Goal: Use online tool/utility: Utilize a website feature to perform a specific function

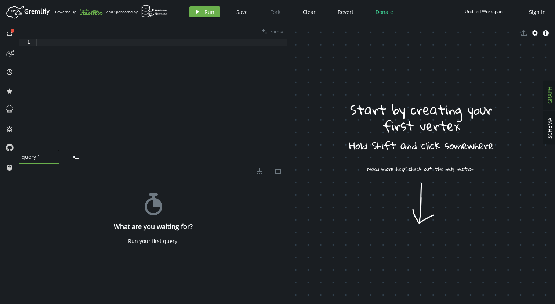
click at [64, 48] on div at bounding box center [161, 101] width 253 height 125
paste textarea ".addV('corporation').property('name', 'Uhnder').addE('OWNED_BY').from('p')"
type textarea ".addV('corporation').property('name', 'Uhnder').addE('OWNED_BY').from('p')"
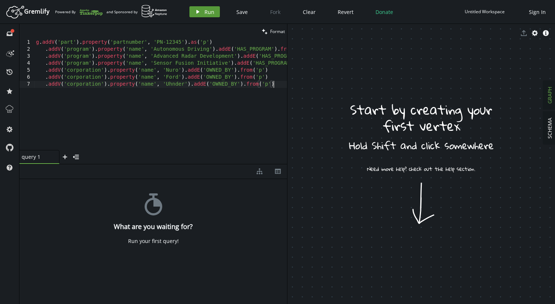
click at [204, 11] on span "Run" at bounding box center [209, 11] width 10 height 7
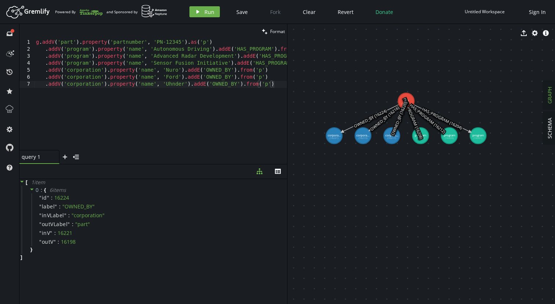
drag, startPoint x: 395, startPoint y: 119, endPoint x: 442, endPoint y: 196, distance: 90.5
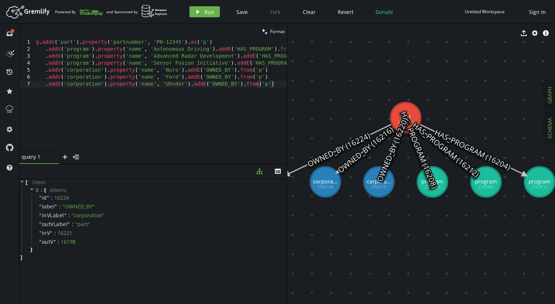
click at [546, 130] on span "SCHEMA" at bounding box center [549, 127] width 7 height 21
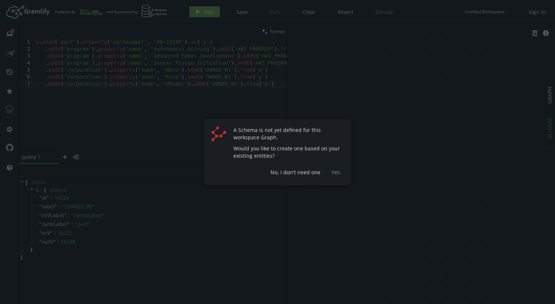
click at [329, 170] on button "Yes" at bounding box center [336, 172] width 16 height 11
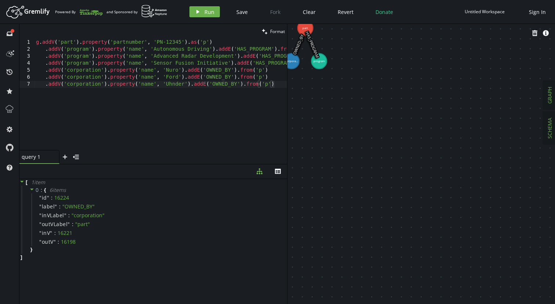
click at [549, 99] on span "GRAPH" at bounding box center [549, 95] width 7 height 17
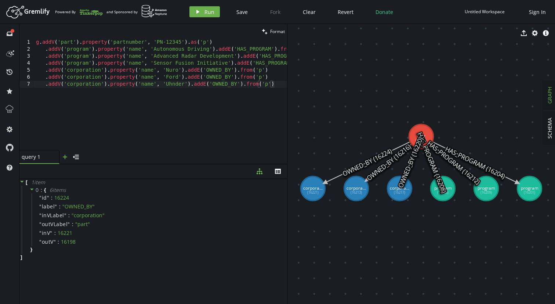
click at [62, 157] on icon "plus" at bounding box center [65, 157] width 6 height 6
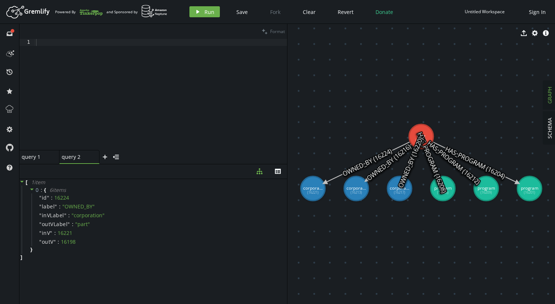
click at [88, 87] on div at bounding box center [161, 101] width 253 height 125
type textarea "g.V().has('part', 'partnumber', 'PN-12345')."
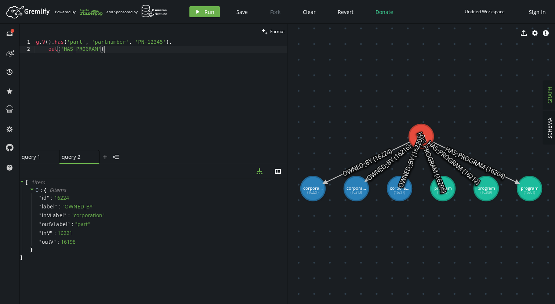
scroll to position [0, 70]
type textarea "out('HAS_PROGRAM')."
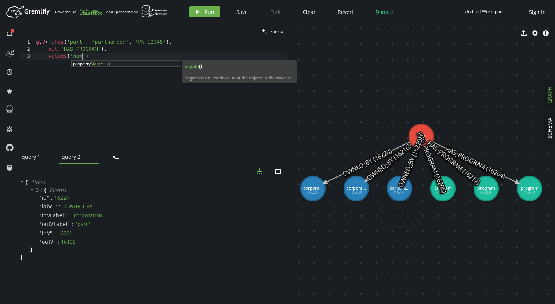
scroll to position [0, 49]
click at [210, 11] on span "Run" at bounding box center [209, 11] width 10 height 7
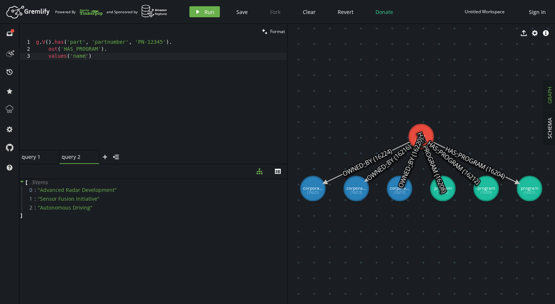
click at [31, 158] on div "query 1" at bounding box center [36, 156] width 29 height 7
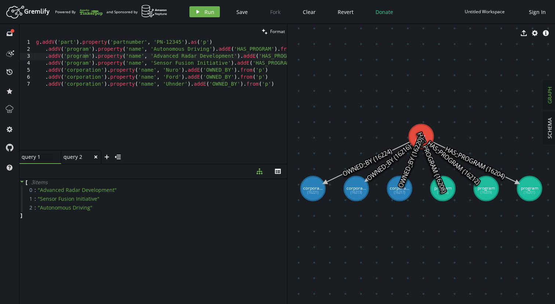
click at [76, 157] on div "query 2" at bounding box center [78, 156] width 29 height 7
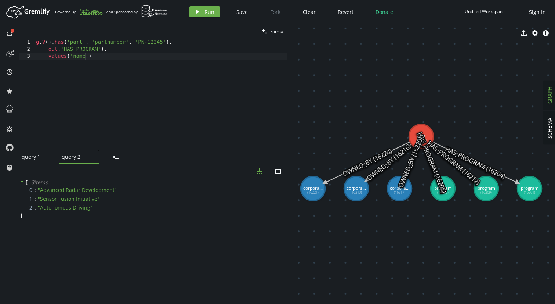
click at [88, 46] on div "g . V ( ) . has ( 'part' , 'partnumber' , 'PN-12345' ) . out ( 'HAS_PROGRAM' ) …" at bounding box center [161, 101] width 253 height 125
type textarea "out()."
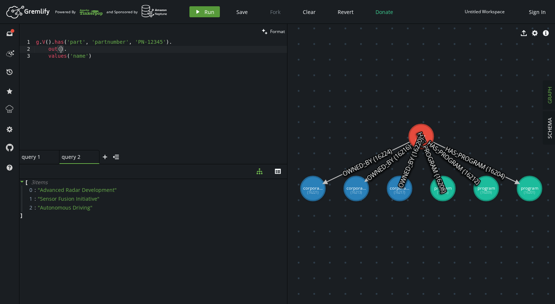
click at [203, 13] on button "play Run" at bounding box center [204, 11] width 30 height 11
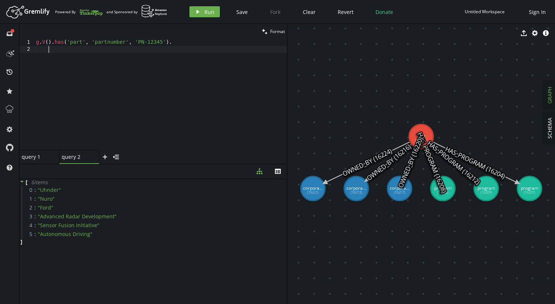
scroll to position [0, 12]
drag, startPoint x: 50, startPoint y: 50, endPoint x: 96, endPoint y: 54, distance: 46.1
click at [96, 54] on div "g . V ( ) . has ( 'part' , 'partnumber' , 'PN-12345' ) ." at bounding box center [161, 101] width 253 height 125
type textarea "."
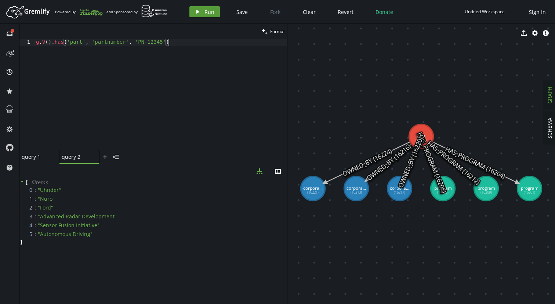
click at [202, 10] on button "play Run" at bounding box center [204, 11] width 30 height 11
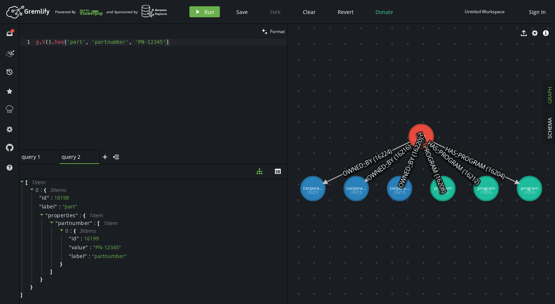
click at [179, 44] on div "g . V ( ) . has ( 'part' , 'partnumber' , 'PN-12345' )" at bounding box center [161, 101] width 253 height 125
type textarea "g.V().has('part', 'partnumber', 'PN-12345')."
click at [199, 11] on icon "play" at bounding box center [198, 12] width 6 height 6
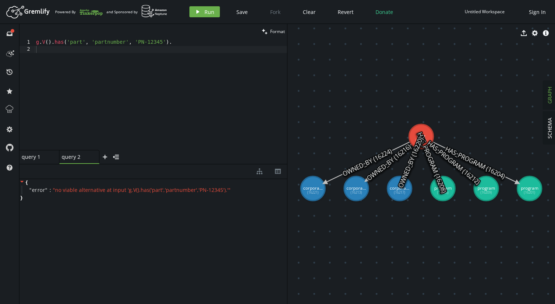
click at [57, 45] on div "g . V ( ) . has ( 'part' , 'partnumber' , 'PN-12345' ) ." at bounding box center [161, 101] width 253 height 125
click at [148, 48] on div "g . V ( ) . has ( 'part' , 'partnumber' , 'PN-12345' ) ." at bounding box center [161, 101] width 253 height 125
type textarea "has('part')."
type textarea "and()"
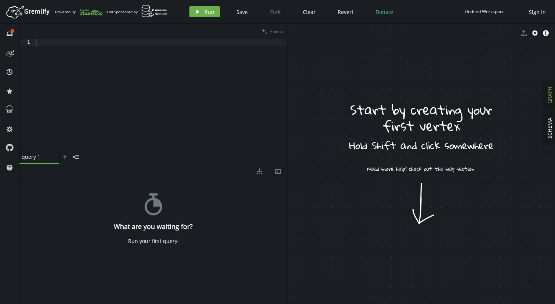
click at [83, 60] on div at bounding box center [161, 101] width 253 height 125
paste textarea ".addV('corporation').property('name', 'Uhnder').addE('OWNED_BY').from('p')"
type textarea ".addV('corporation').property('name', 'Uhnder').addE('OWNED_BY').from('p')"
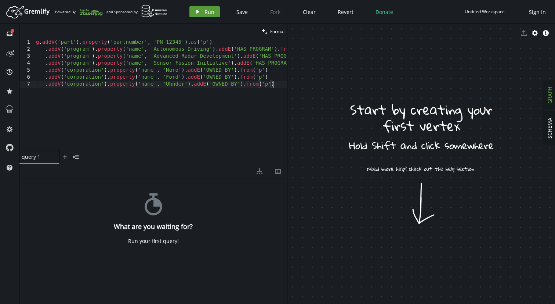
click at [205, 15] on button "play Run" at bounding box center [204, 11] width 30 height 11
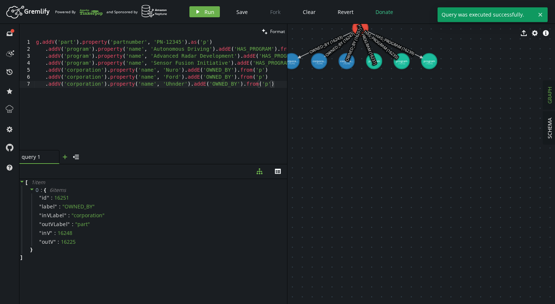
click at [66, 155] on icon "plus" at bounding box center [65, 157] width 6 height 6
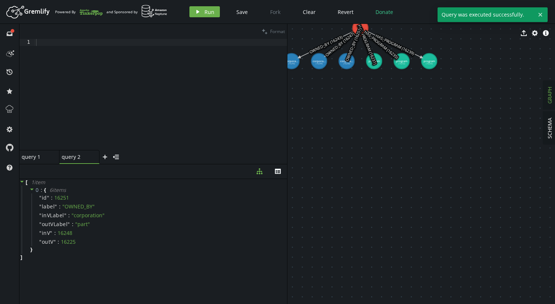
click at [94, 69] on div at bounding box center [161, 100] width 253 height 122
click at [67, 50] on div at bounding box center [161, 101] width 253 height 125
paste textarea "values('name')"
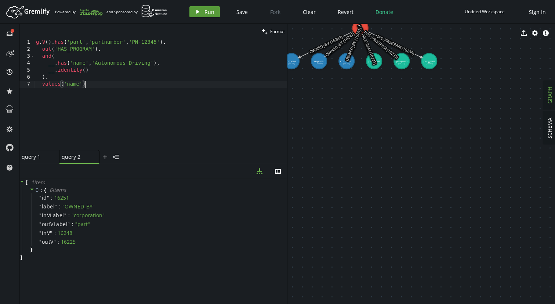
click at [210, 11] on span "Run" at bounding box center [209, 11] width 10 height 7
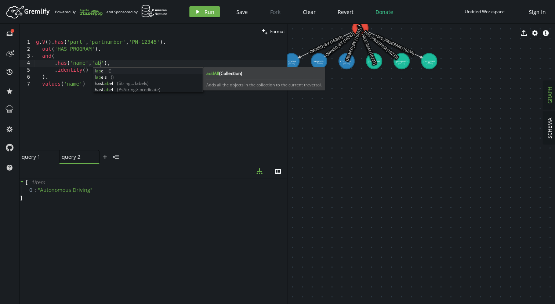
drag, startPoint x: 151, startPoint y: 65, endPoint x: 95, endPoint y: 61, distance: 55.9
click at [95, 61] on div "g . V ( ) . has ( 'part' , 'partnumber' , 'PN-12345' ) . out ( 'HAS_PROGRAM' ) …" at bounding box center [161, 101] width 253 height 125
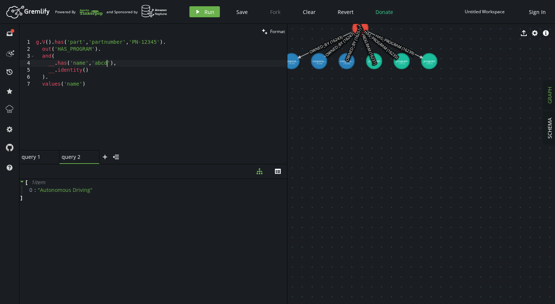
scroll to position [0, 126]
click at [204, 10] on span "Run" at bounding box center [209, 11] width 10 height 7
click at [49, 58] on div "g . V ( ) . has ( 'part' , 'partnumber' , 'PN-12345' ) . out ( 'HAS_PROGRAM' ) …" at bounding box center [161, 101] width 253 height 125
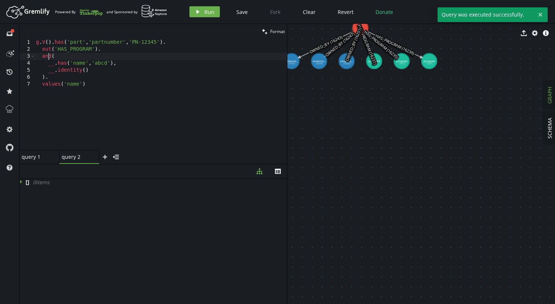
click at [49, 58] on div "g . V ( ) . has ( 'part' , 'partnumber' , 'PN-12345' ) . out ( 'HAS_PROGRAM' ) …" at bounding box center [161, 101] width 253 height 125
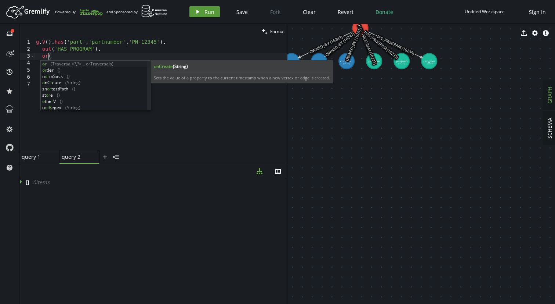
click at [202, 11] on button "play Run" at bounding box center [204, 11] width 30 height 11
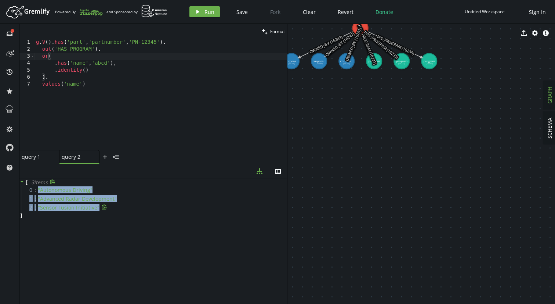
drag, startPoint x: 39, startPoint y: 188, endPoint x: 101, endPoint y: 211, distance: 66.6
click at [101, 211] on div "0 : " Autonomous Driving " 1 : " Advanced Radar Development " 2 : " Sensor Fusi…" at bounding box center [154, 198] width 265 height 26
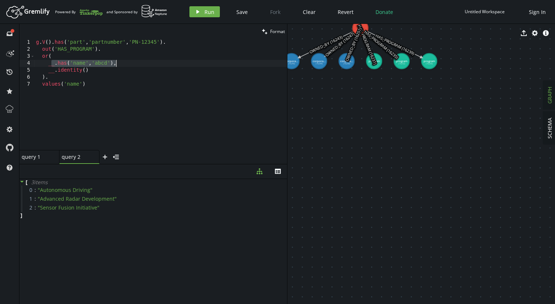
drag, startPoint x: 50, startPoint y: 65, endPoint x: 118, endPoint y: 62, distance: 67.6
click at [118, 62] on div "g . V ( ) . has ( 'part' , 'partnumber' , 'PN-12345' ) . out ( 'HAS_PROGRAM' ) …" at bounding box center [161, 101] width 253 height 125
drag, startPoint x: 47, startPoint y: 72, endPoint x: 101, endPoint y: 70, distance: 54.3
click at [101, 70] on div "g . V ( ) . has ( 'part' , 'partnumber' , 'PN-12345' ) . out ( 'HAS_PROGRAM' ) …" at bounding box center [161, 101] width 253 height 125
click at [99, 65] on div "g . V ( ) . has ( 'part' , 'partnumber' , 'PN-12345' ) . out ( 'HAS_PROGRAM' ) …" at bounding box center [161, 101] width 253 height 125
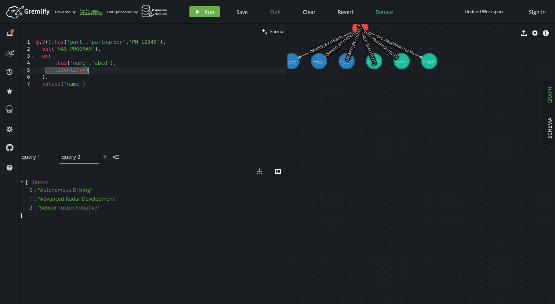
click at [99, 65] on div "g . V ( ) . has ( 'part' , 'partnumber' , 'PN-12345' ) . out ( 'HAS_PROGRAM' ) …" at bounding box center [161, 101] width 253 height 125
click at [47, 55] on div "g . V ( ) . has ( 'part' , 'partnumber' , 'PN-12345' ) . out ( 'HAS_PROGRAM' ) …" at bounding box center [161, 101] width 253 height 125
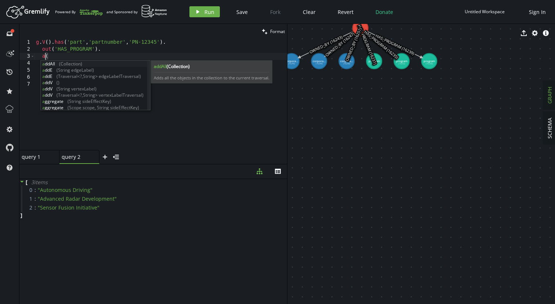
scroll to position [0, 15]
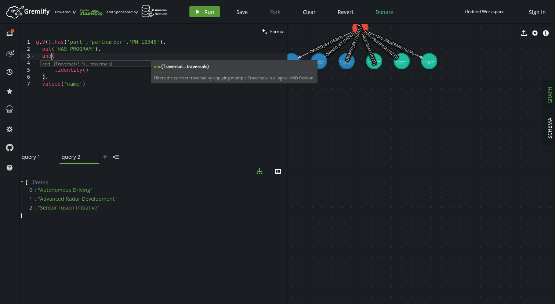
click at [200, 7] on button "play Run" at bounding box center [204, 11] width 30 height 11
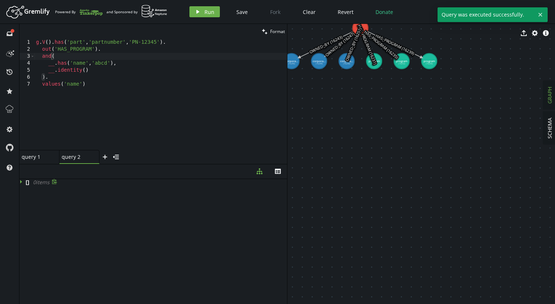
click at [22, 180] on icon at bounding box center [21, 181] width 5 height 5
click at [52, 57] on div "g . V ( ) . has ( 'part' , 'partnumber' , 'PN-12345' ) . out ( 'HAS_PROGRAM' ) …" at bounding box center [161, 101] width 253 height 125
click at [102, 65] on div "g . V ( ) . has ( 'part' , 'partnumber' , 'PN-12345' ) . out ( 'HAS_PROGRAM' ) …" at bounding box center [161, 101] width 253 height 125
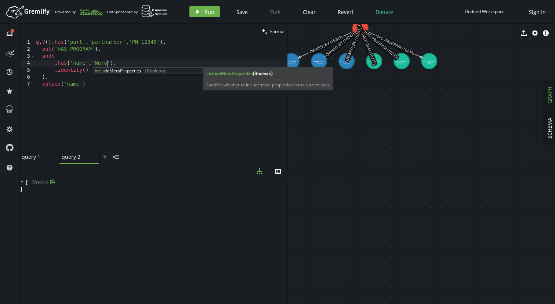
scroll to position [0, 70]
click at [197, 9] on icon "play" at bounding box center [198, 12] width 6 height 6
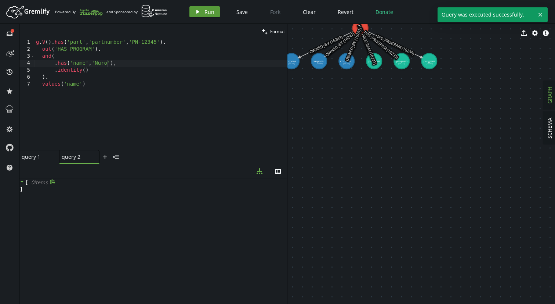
click at [197, 9] on icon "play" at bounding box center [198, 12] width 6 height 6
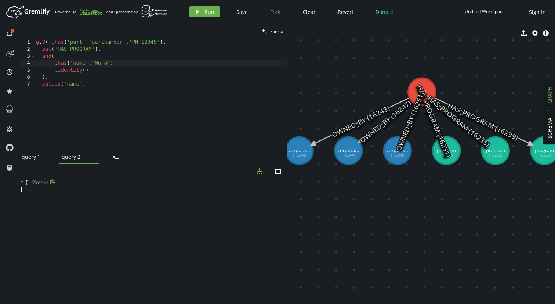
drag, startPoint x: 367, startPoint y: 68, endPoint x: 434, endPoint y: 163, distance: 116.2
click at [68, 49] on div "g . V ( ) . has ( 'part' , 'partnumber' , 'PN-12345' ) . out ( 'HAS_PROGRAM' ) …" at bounding box center [161, 101] width 253 height 125
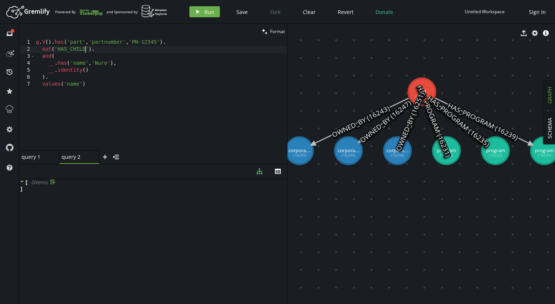
scroll to position [0, 49]
click at [216, 11] on button "play Run" at bounding box center [204, 11] width 30 height 11
click at [86, 51] on div "g . V ( ) . has ( 'part' , 'partnumber' , 'PN-12345' ) . out ( 'HAS_CHILD' ) . …" at bounding box center [161, 101] width 253 height 125
click at [200, 11] on button "play Run" at bounding box center [204, 11] width 30 height 11
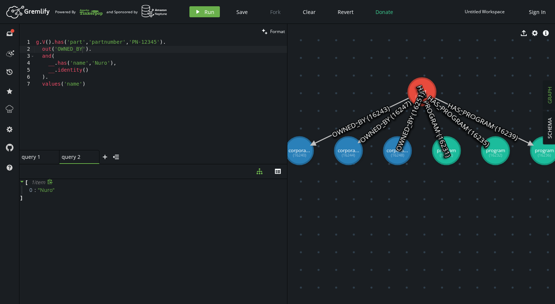
click at [47, 58] on div "g . V ( ) . has ( 'part' , 'partnumber' , 'PN-12345' ) . out ( 'OWNED_BY' ) . a…" at bounding box center [161, 101] width 253 height 125
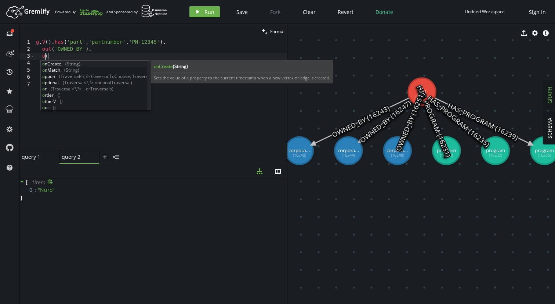
scroll to position [0, 12]
click at [100, 54] on div "g . V ( ) . has ( 'part' , 'partnumber' , 'PN-12345' ) . out ( 'OWNED_BY' ) . o…" at bounding box center [161, 101] width 253 height 125
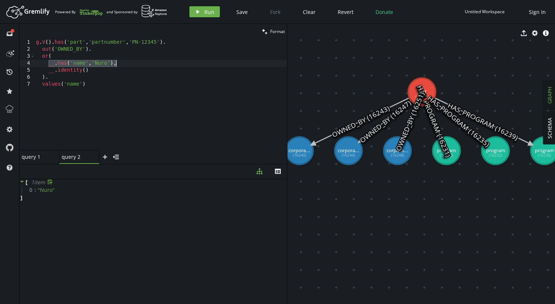
type textarea "__.has('name','Nuro'),"
drag, startPoint x: 48, startPoint y: 65, endPoint x: 120, endPoint y: 63, distance: 71.2
click at [120, 63] on div "g . V ( ) . has ( 'part' , 'partnumber' , 'PN-12345' ) . out ( 'OWNED_BY' ) . o…" at bounding box center [161, 101] width 253 height 125
paste textarea "__.has('name','Nuro'),"
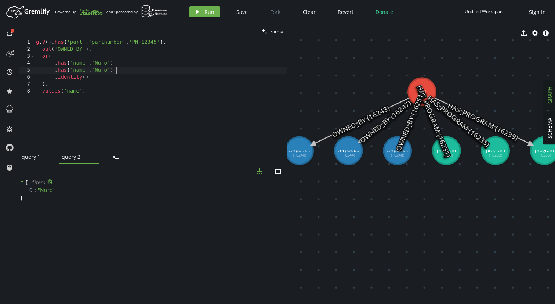
click at [99, 70] on div "g . V ( ) . has ( 'part' , 'partnumber' , 'PN-12345' ) . out ( 'OWNED_BY' ) . o…" at bounding box center [161, 101] width 253 height 125
click at [201, 11] on button "play Run" at bounding box center [204, 11] width 30 height 11
click at [77, 62] on div "g . V ( ) . has ( 'part' , 'partnumber' , 'PN-12345' ) . out ( 'OWNED_BY' ) . o…" at bounding box center [161, 101] width 253 height 125
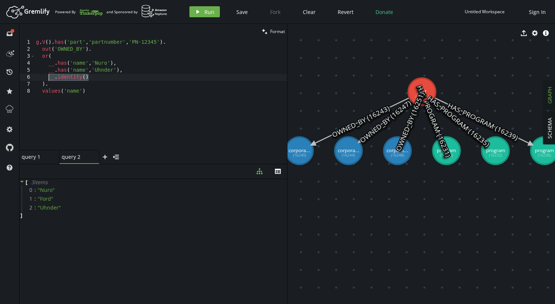
drag, startPoint x: 105, startPoint y: 80, endPoint x: 48, endPoint y: 79, distance: 56.9
click at [48, 79] on div "g . V ( ) . has ( 'part' , 'partnumber' , 'PN-12345' ) . out ( 'OWNED_BY' ) . o…" at bounding box center [161, 101] width 253 height 125
click at [47, 58] on div "g . V ( ) . has ( 'part' , 'partnumber' , 'PN-12345' ) . out ( 'OWNED_BY' ) . o…" at bounding box center [161, 101] width 253 height 125
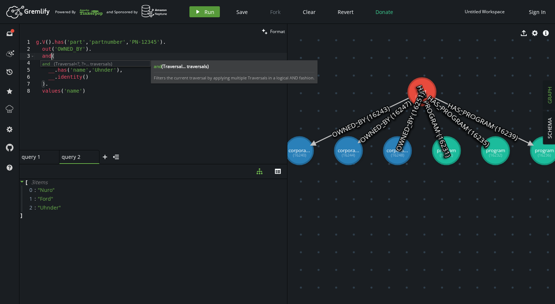
click at [200, 10] on icon "play" at bounding box center [198, 12] width 6 height 6
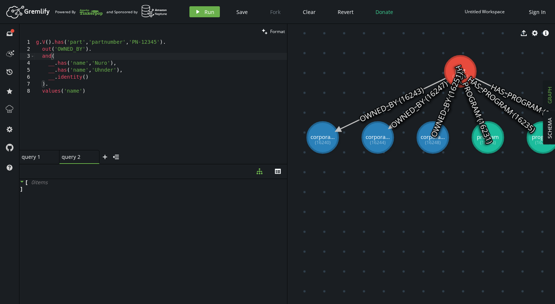
drag, startPoint x: 405, startPoint y: 143, endPoint x: 455, endPoint y: 127, distance: 52.0
click at [96, 92] on div "g . V ( ) . has ( 'part' , 'partnumber' , 'PN-12345' ) . out ( 'OWNED_BY' ) . a…" at bounding box center [161, 101] width 253 height 125
click at [196, 8] on button "play Run" at bounding box center [204, 11] width 30 height 11
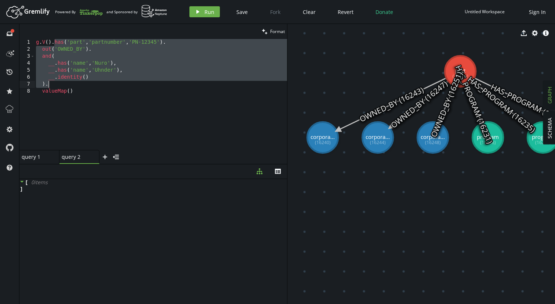
type textarea "g.V()."
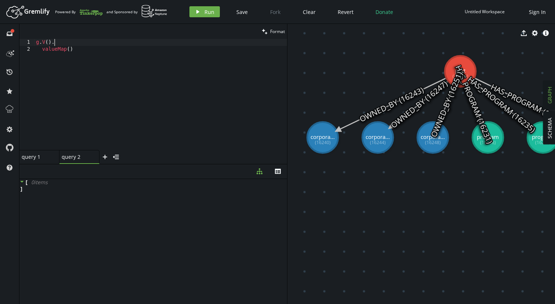
drag, startPoint x: 54, startPoint y: 44, endPoint x: 83, endPoint y: 83, distance: 49.6
click at [83, 83] on div "g . V ( ) . valueMap ( )" at bounding box center [161, 101] width 253 height 125
click at [200, 8] on button "play Run" at bounding box center [204, 11] width 30 height 11
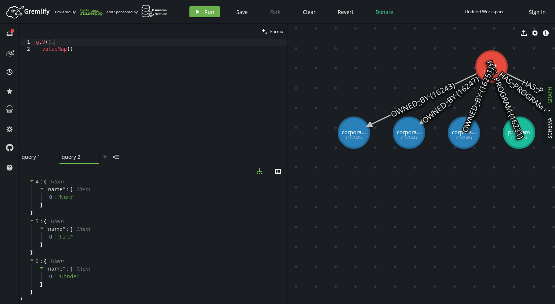
drag, startPoint x: 470, startPoint y: 187, endPoint x: 501, endPoint y: 182, distance: 31.6
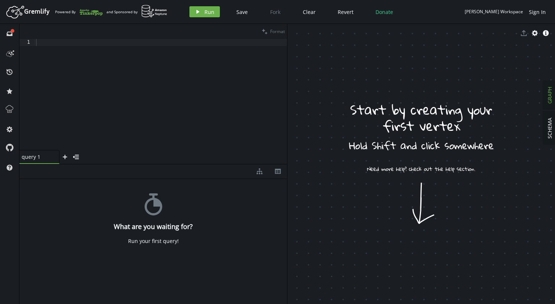
click at [74, 64] on div at bounding box center [161, 101] width 253 height 125
paste textarea "g.addV('corporation').property('name', 'Uhnder')"
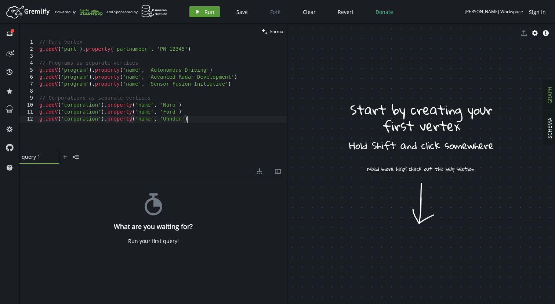
click at [210, 12] on span "Run" at bounding box center [209, 11] width 10 height 7
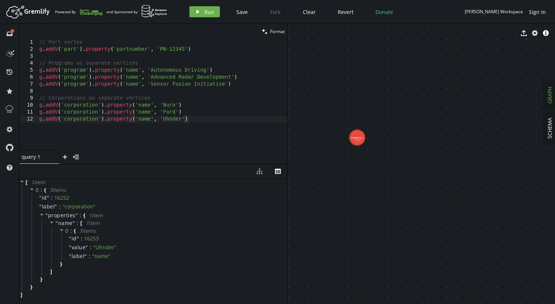
drag, startPoint x: 376, startPoint y: 68, endPoint x: 442, endPoint y: 178, distance: 127.6
drag, startPoint x: 352, startPoint y: 141, endPoint x: 395, endPoint y: 119, distance: 48.6
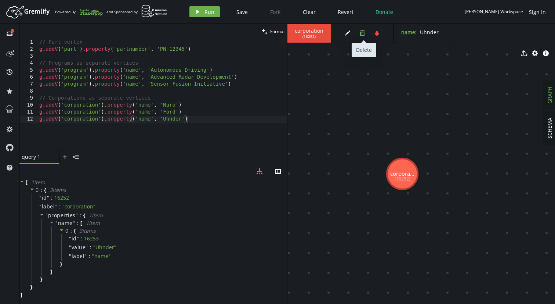
click at [361, 36] on icon "button" at bounding box center [362, 33] width 5 height 6
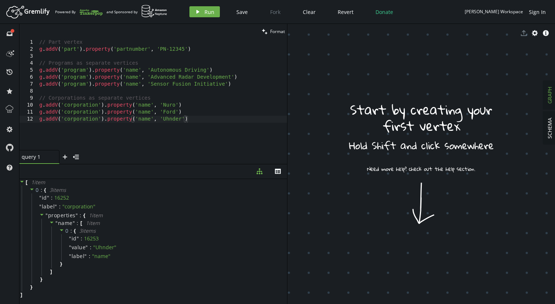
click at [199, 50] on div "// Part vertex g . addV ( 'part' ) . property ( 'partnumber' , 'PN-12345' ) // …" at bounding box center [162, 101] width 249 height 125
type textarea "g.addV('part').property('partnumber', 'PN-12345')"
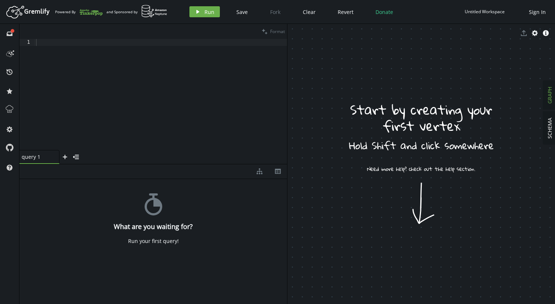
click at [89, 73] on div at bounding box center [161, 101] width 253 height 125
paste textarea ".property(list, 'corporations', 'Hyundai')"
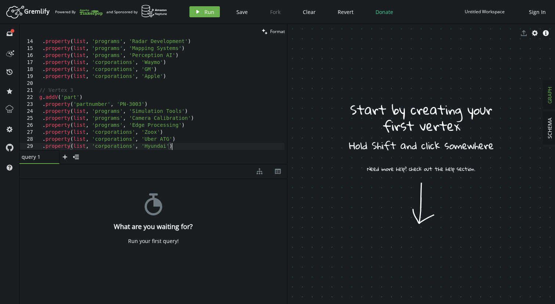
scroll to position [91, 0]
click at [206, 11] on span "Run" at bounding box center [209, 11] width 10 height 7
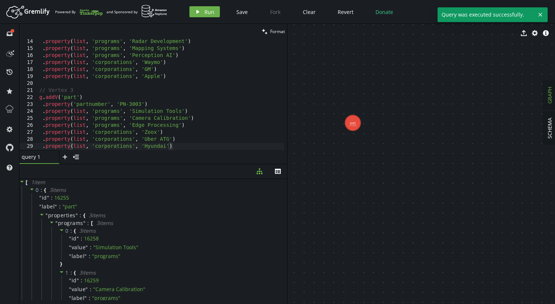
drag, startPoint x: 363, startPoint y: 150, endPoint x: 424, endPoint y: 245, distance: 112.8
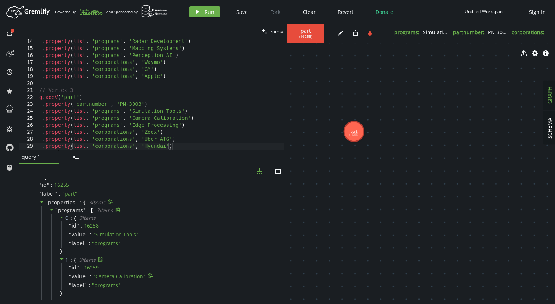
scroll to position [0, 0]
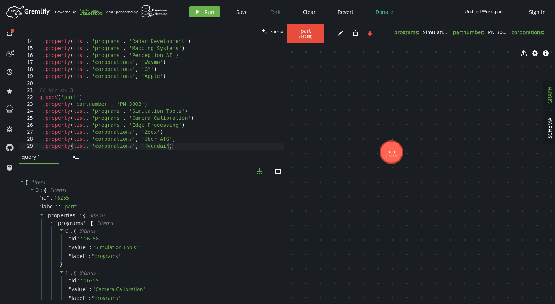
drag, startPoint x: 358, startPoint y: 137, endPoint x: 411, endPoint y: 193, distance: 77.6
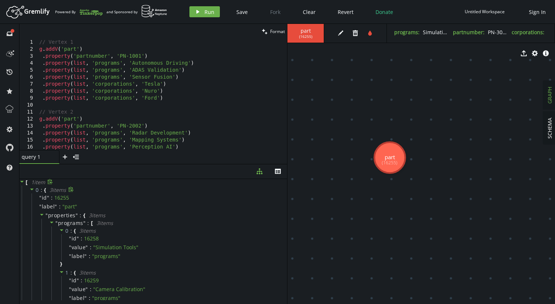
click at [30, 188] on icon at bounding box center [31, 188] width 5 height 5
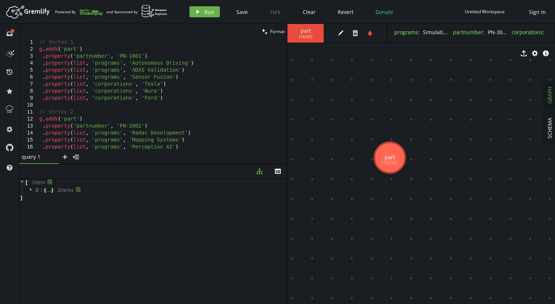
click at [31, 190] on icon at bounding box center [31, 188] width 5 height 5
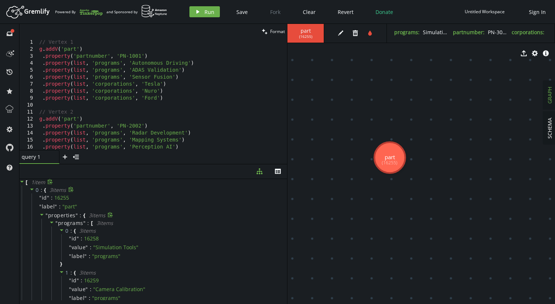
click at [41, 214] on icon at bounding box center [42, 215] width 4 height 2
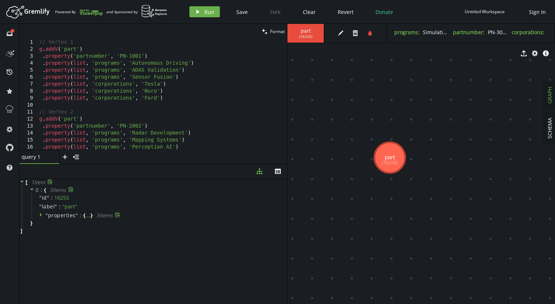
click at [40, 217] on span at bounding box center [41, 214] width 5 height 7
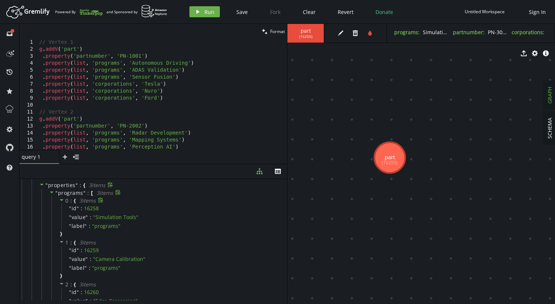
scroll to position [31, 0]
click at [51, 191] on icon at bounding box center [52, 192] width 4 height 2
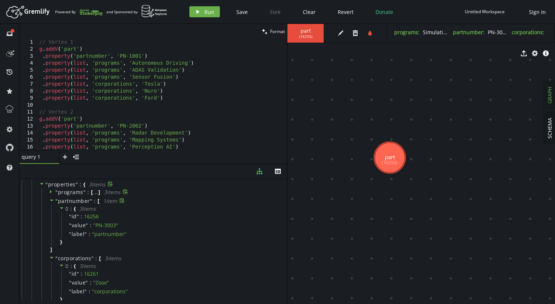
click at [52, 200] on icon at bounding box center [52, 200] width 4 height 2
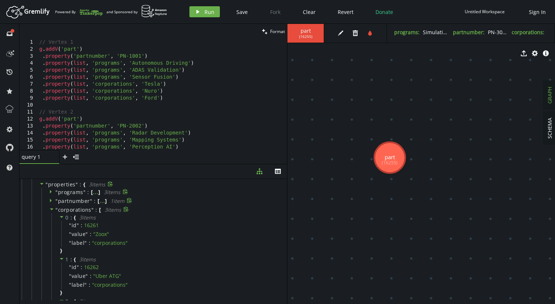
click at [52, 208] on icon at bounding box center [52, 209] width 4 height 2
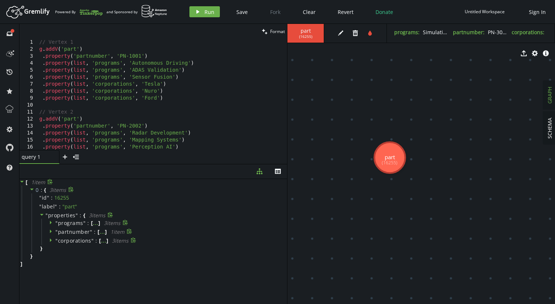
click at [38, 189] on span "0" at bounding box center [37, 189] width 3 height 7
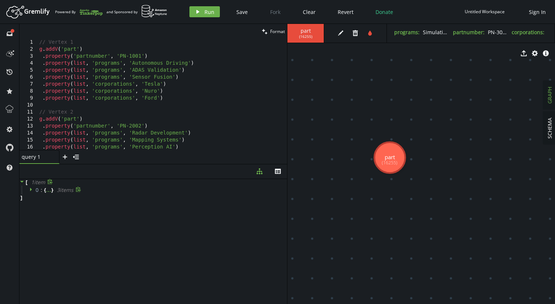
click at [38, 189] on span "0" at bounding box center [37, 189] width 3 height 7
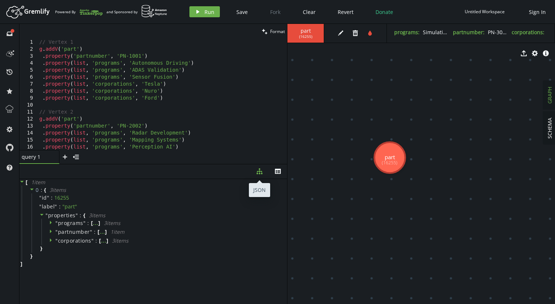
click at [261, 173] on icon "button" at bounding box center [260, 171] width 6 height 6
click at [275, 172] on icon "button" at bounding box center [278, 170] width 6 height 5
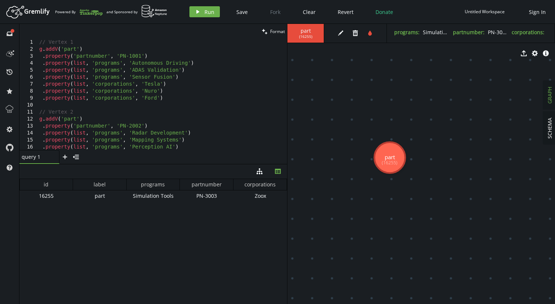
click at [81, 45] on div "// Vertex 1 g . addV ( 'part' ) . property ( 'partnumber' , 'PN-1001' ) . prope…" at bounding box center [161, 101] width 246 height 125
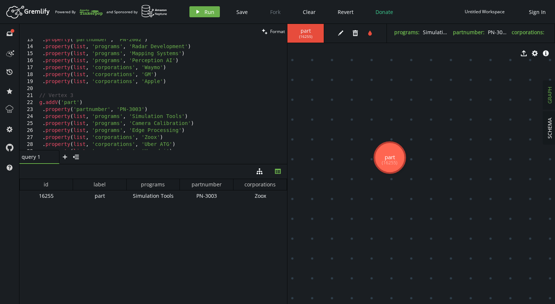
scroll to position [91, 0]
drag, startPoint x: 39, startPoint y: 196, endPoint x: 60, endPoint y: 198, distance: 21.3
click at [60, 198] on div "16255" at bounding box center [46, 195] width 54 height 11
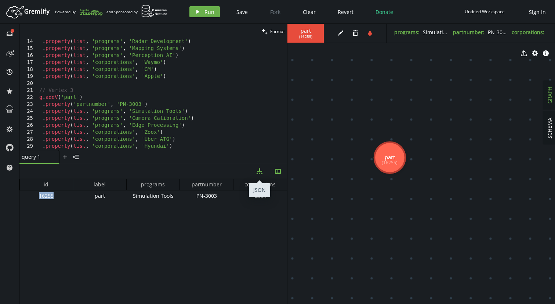
click at [257, 173] on icon "button" at bounding box center [260, 171] width 6 height 6
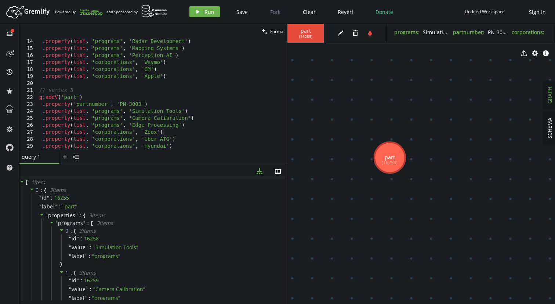
click at [84, 97] on div ". property ( list , 'programs' , 'Radar Development' ) . property ( list , 'pro…" at bounding box center [161, 100] width 246 height 125
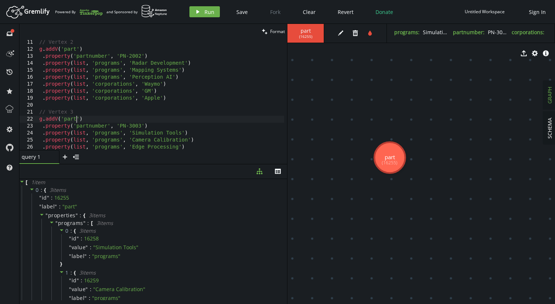
scroll to position [0, 0]
click at [77, 48] on div "// Vertex 1 g . addV ( 'part' ) . property ( 'partnumber' , 'PN-1001' ) . prope…" at bounding box center [161, 101] width 246 height 125
click at [76, 119] on div "// Vertex 1 g . addV ( 'part1' ) . property ( 'partnumber' , 'PN-1001' ) . prop…" at bounding box center [161, 101] width 246 height 125
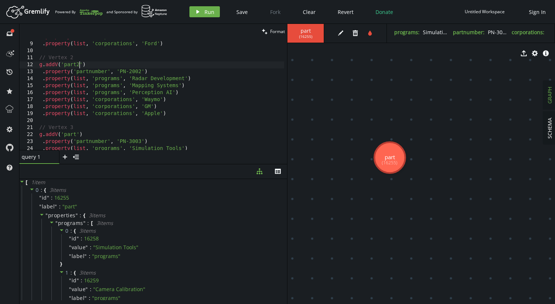
scroll to position [68, 0]
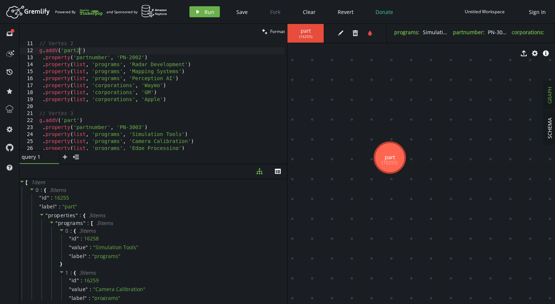
click at [76, 120] on div "// Vertex 2 g . addV ( 'part2' ) . property ( 'partnumber' , 'PN-2002' ) . prop…" at bounding box center [161, 95] width 246 height 125
click at [209, 10] on span "Run" at bounding box center [209, 11] width 10 height 7
click at [278, 170] on icon "th" at bounding box center [278, 171] width 6 height 6
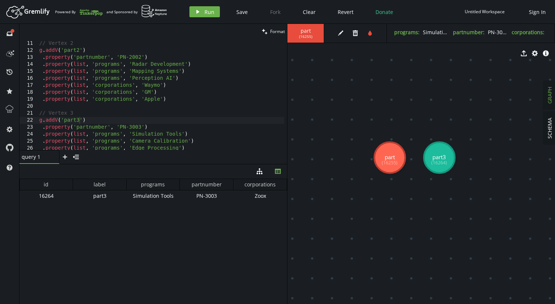
scroll to position [91, 0]
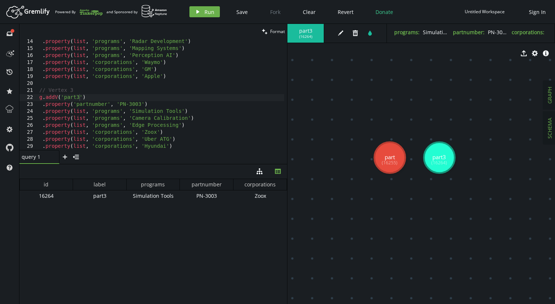
click at [552, 137] on span "SCHEMA" at bounding box center [549, 127] width 7 height 21
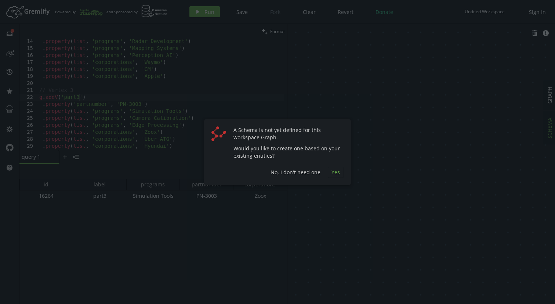
click at [338, 173] on span "Yes" at bounding box center [335, 171] width 8 height 7
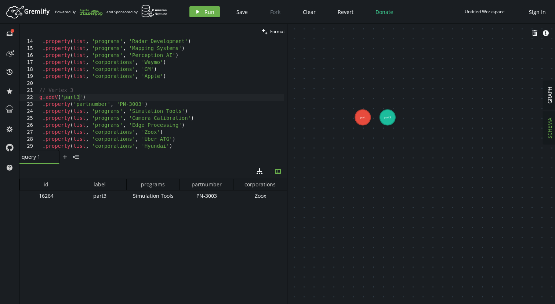
drag, startPoint x: 353, startPoint y: 118, endPoint x: 424, endPoint y: 207, distance: 114.1
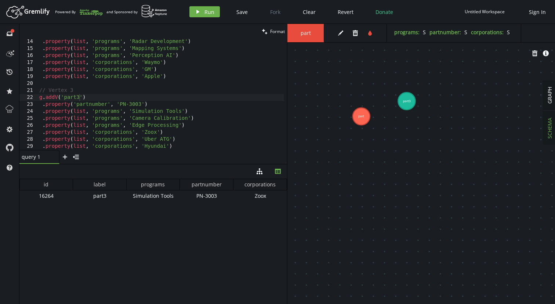
drag, startPoint x: 389, startPoint y: 116, endPoint x: 407, endPoint y: 101, distance: 23.2
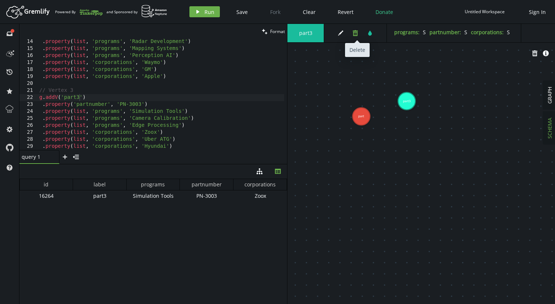
click at [356, 37] on button "trash" at bounding box center [355, 33] width 11 height 11
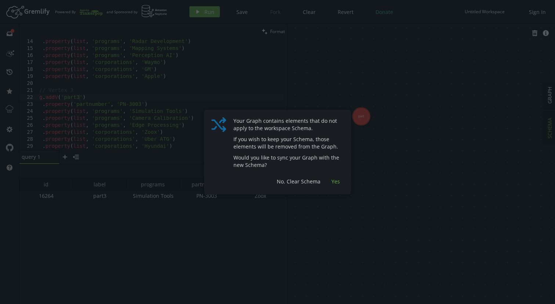
click at [336, 184] on span "Yes" at bounding box center [335, 181] width 8 height 7
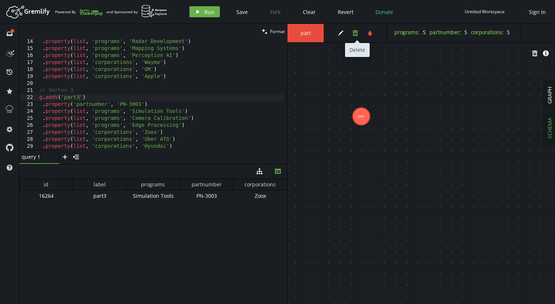
click at [357, 31] on icon "trash" at bounding box center [355, 33] width 6 height 6
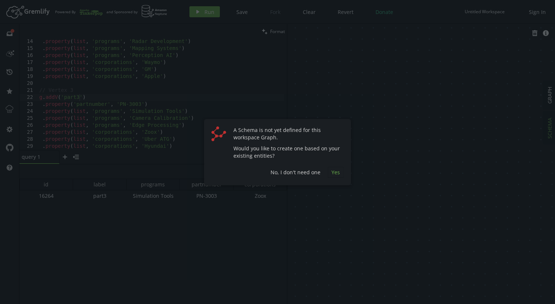
click at [333, 171] on span "Yes" at bounding box center [335, 171] width 8 height 7
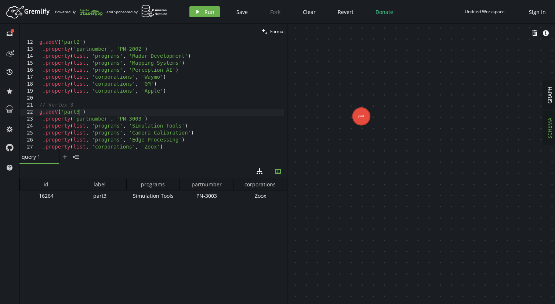
scroll to position [0, 0]
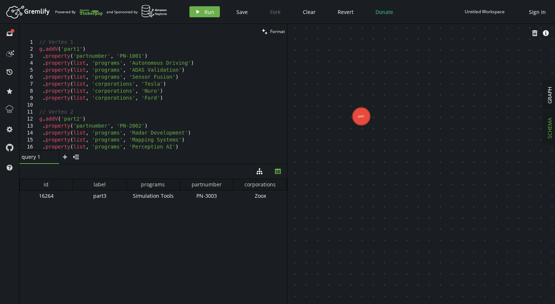
click at [82, 50] on div "// Vertex 1 g . addV ( 'part1' ) . property ( 'partnumber' , 'PN-1001' ) . prop…" at bounding box center [161, 101] width 246 height 125
click at [81, 118] on div "// Vertex 1 g . addV ( 'part' ) . property ( 'partnumber' , 'PN-1001' ) . prope…" at bounding box center [161, 101] width 246 height 125
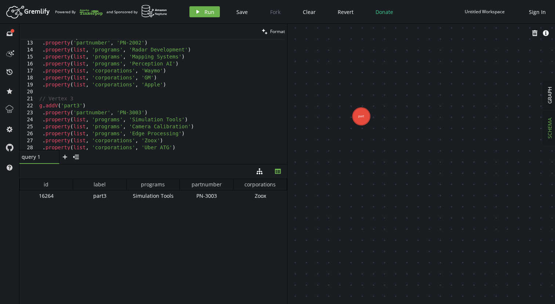
scroll to position [83, 0]
click at [81, 108] on div "g . addV ( 'part' ) . property ( 'partnumber' , 'PN-2002' ) . property ( list ,…" at bounding box center [161, 95] width 246 height 125
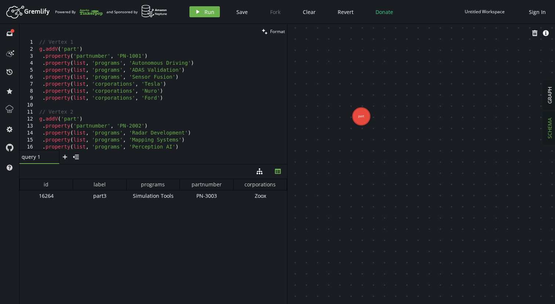
scroll to position [0, 0]
click at [261, 174] on button "diagram-tree" at bounding box center [259, 171] width 18 height 14
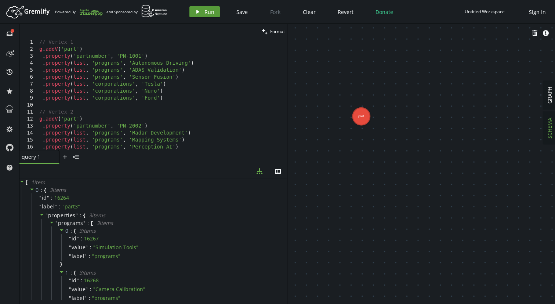
click at [203, 14] on button "play Run" at bounding box center [204, 11] width 30 height 11
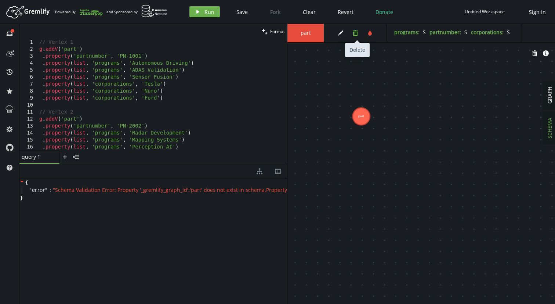
click at [360, 30] on button "trash" at bounding box center [355, 33] width 11 height 11
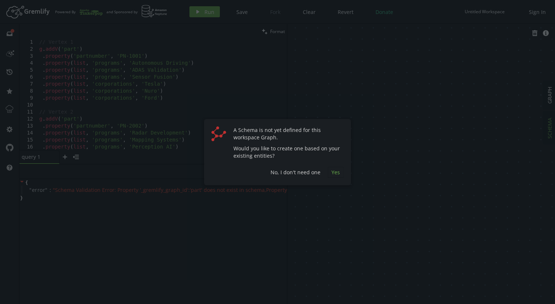
click at [336, 174] on span "Yes" at bounding box center [335, 171] width 8 height 7
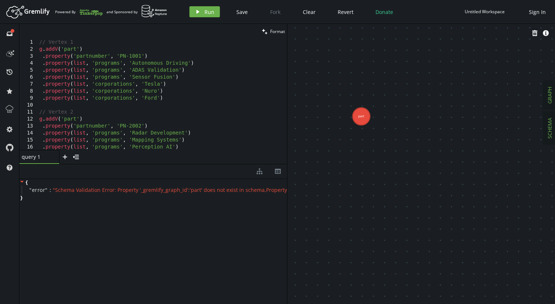
click at [545, 101] on button "GRAPH" at bounding box center [549, 95] width 13 height 29
click at [296, 31] on div "export cog info-sign" at bounding box center [421, 33] width 268 height 18
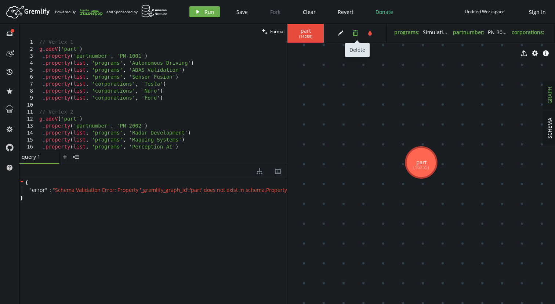
click at [353, 34] on icon "button" at bounding box center [355, 33] width 5 height 6
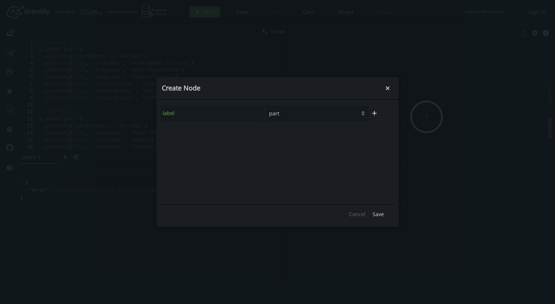
click at [295, 117] on select "part" at bounding box center [316, 112] width 103 height 15
click at [390, 88] on icon "small-cross" at bounding box center [387, 87] width 7 height 7
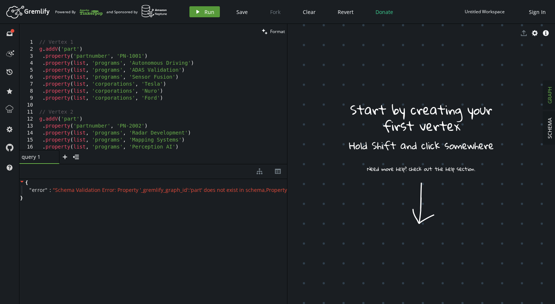
click at [207, 12] on span "Run" at bounding box center [209, 11] width 10 height 7
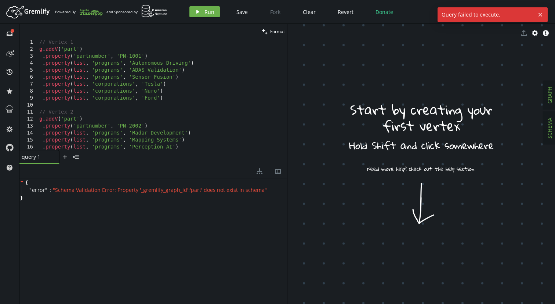
click at [552, 131] on span "SCHEMA" at bounding box center [549, 127] width 7 height 21
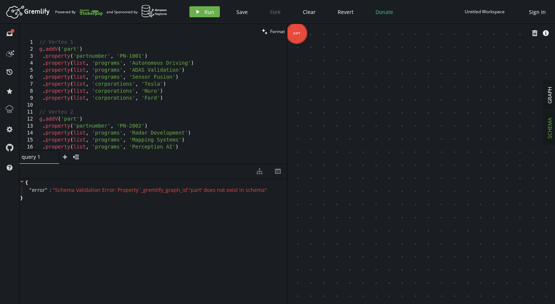
click at [297, 32] on div "trash info-sign" at bounding box center [421, 33] width 268 height 18
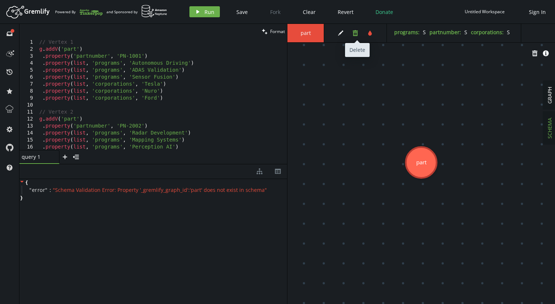
click at [355, 34] on icon "button" at bounding box center [355, 33] width 5 height 6
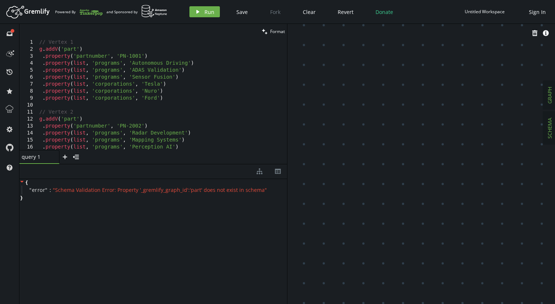
click at [548, 94] on span "GRAPH" at bounding box center [549, 95] width 7 height 17
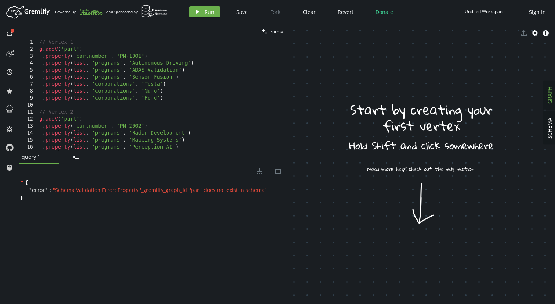
click at [125, 125] on div "// Vertex 1 g . addV ( 'part' ) . property ( 'partnumber' , 'PN-1001' ) . prope…" at bounding box center [161, 101] width 246 height 125
type textarea ".property('partnumber', 'PN-2002')"
click at [210, 16] on button "play Run" at bounding box center [204, 11] width 30 height 11
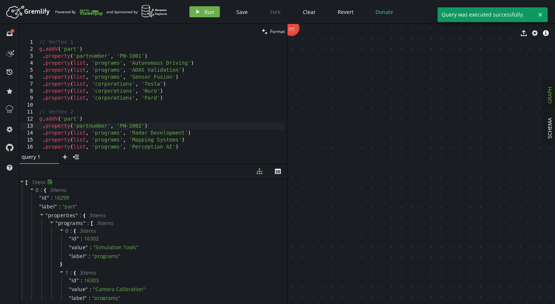
click at [23, 182] on icon at bounding box center [21, 181] width 5 height 5
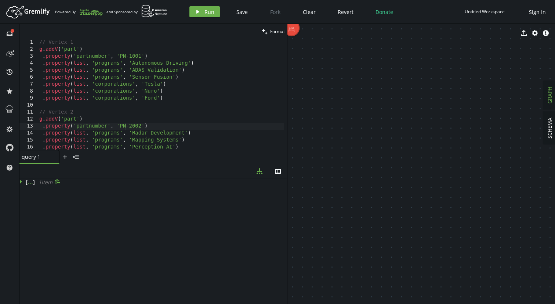
click at [21, 183] on icon at bounding box center [21, 181] width 5 height 5
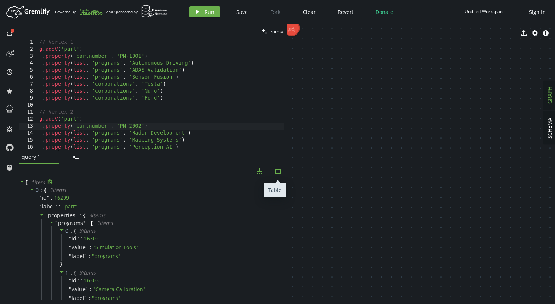
click at [281, 169] on button "th" at bounding box center [278, 171] width 18 height 14
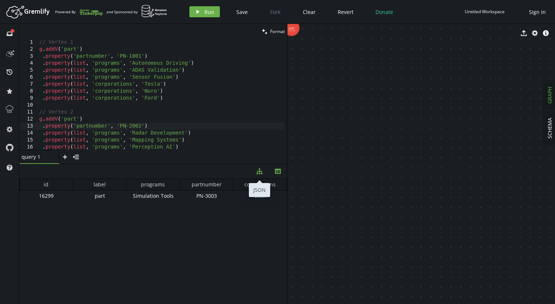
click at [262, 173] on icon "button" at bounding box center [260, 171] width 6 height 6
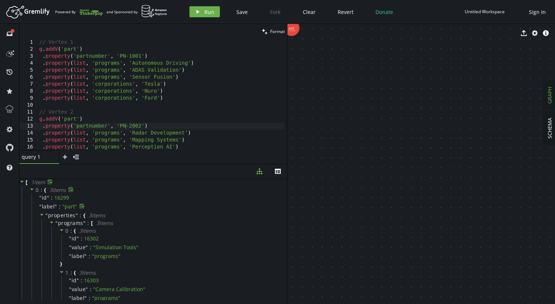
click at [46, 203] on span "label" at bounding box center [48, 206] width 13 height 7
click at [50, 212] on span "properties" at bounding box center [62, 214] width 28 height 7
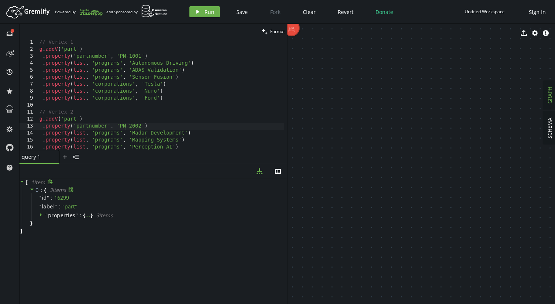
click at [34, 189] on icon at bounding box center [31, 188] width 5 height 5
click at [30, 189] on icon at bounding box center [31, 189] width 2 height 4
click at [40, 214] on icon at bounding box center [41, 215] width 2 height 4
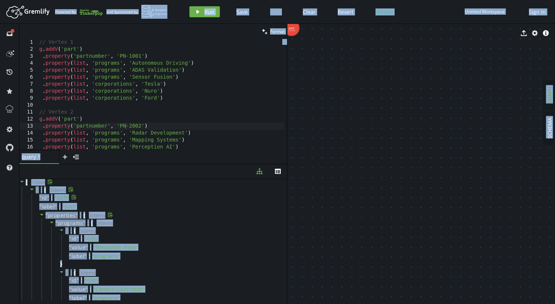
click at [211, 194] on div "" id " : 16299" at bounding box center [159, 197] width 254 height 9
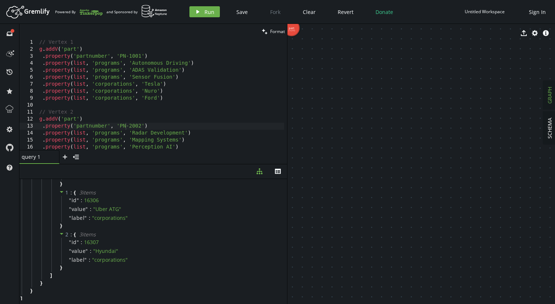
scroll to position [280, 0]
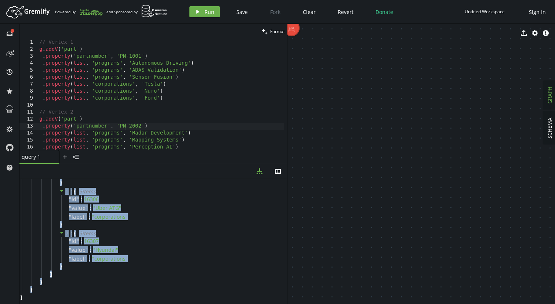
drag, startPoint x: 24, startPoint y: 181, endPoint x: 102, endPoint y: 289, distance: 132.5
click at [102, 289] on div "[ 1 item 0 : { 3 item s " id " : 16299 " label " : " part " " properties " : { …" at bounding box center [153, 99] width 268 height 401
copy div "[ 1 item 0 : { 3 item s " id " : 16299 " label " : " part " " properties " : { …"
click at [135, 201] on div "" id " : 16306" at bounding box center [170, 199] width 218 height 9
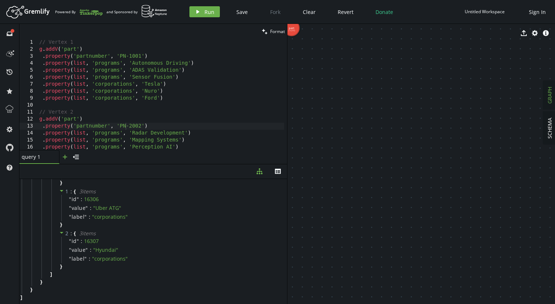
click at [68, 155] on icon "plus" at bounding box center [65, 157] width 6 height 6
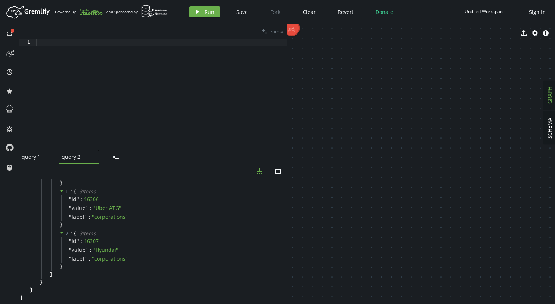
click at [81, 49] on div at bounding box center [161, 101] width 253 height 125
paste textarea "g.V().hasLabel('part').valueMap()"
type textarea "g.V().hasLabel('part').valueMap()"
click at [203, 11] on button "play Run" at bounding box center [204, 11] width 30 height 11
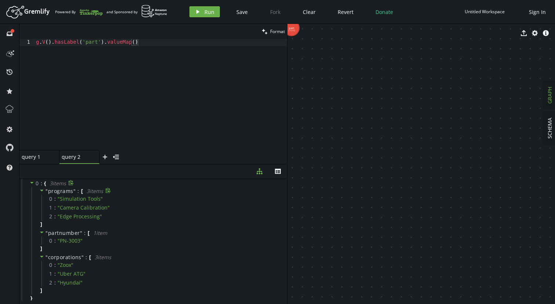
scroll to position [15, 0]
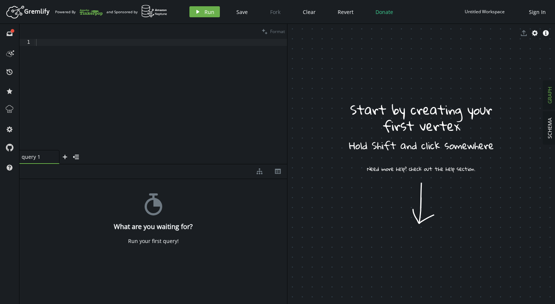
click at [57, 68] on div at bounding box center [161, 101] width 253 height 125
paste textarea ".property(list, 'corporations', 'Ford')"
type textarea ".property(list, 'corporations', 'Ford')"
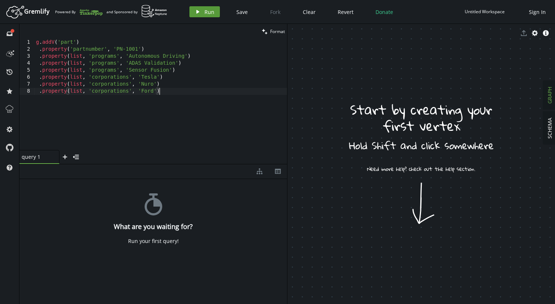
click at [205, 14] on span "Run" at bounding box center [209, 11] width 10 height 7
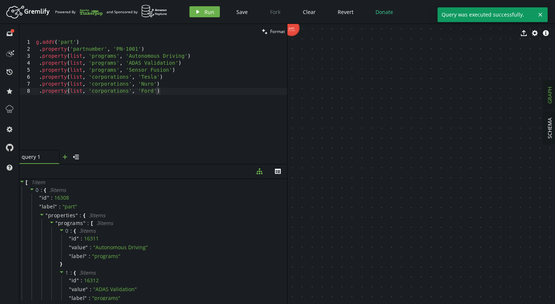
click at [65, 159] on icon "plus" at bounding box center [65, 157] width 6 height 6
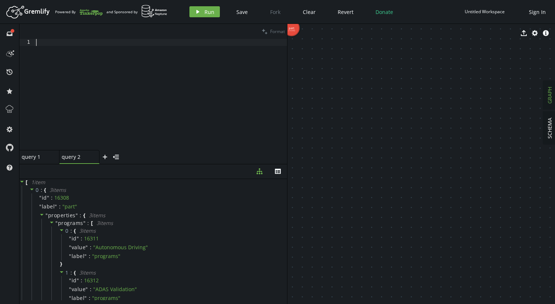
click at [81, 77] on div at bounding box center [161, 101] width 253 height 125
paste textarea "g.V().hasLabel('part').valueMap()"
click at [208, 15] on span "Run" at bounding box center [209, 11] width 10 height 7
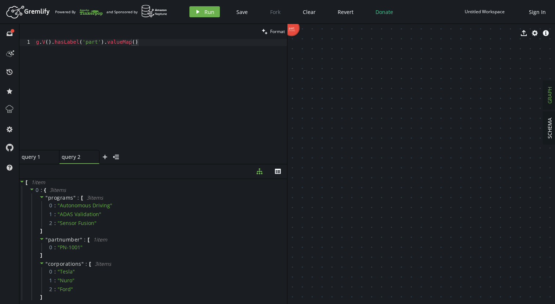
click at [64, 43] on div "g . V ( ) . hasLabel ( 'part' ) . valueMap ( )" at bounding box center [161, 101] width 253 height 125
click at [102, 49] on div "g . V ( ) . hasLabel ( 'part' ) . valueMap ( )" at bounding box center [161, 101] width 253 height 125
type textarea "valueMap()"
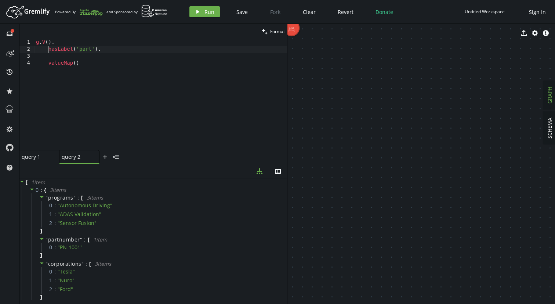
type textarea "hasLabel('part')."
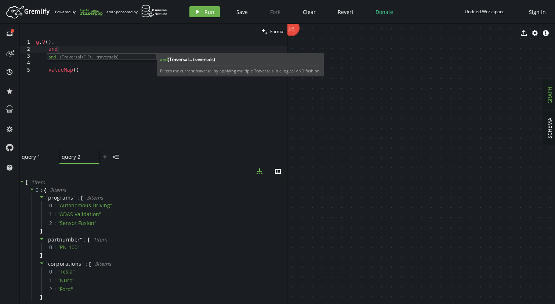
scroll to position [0, 24]
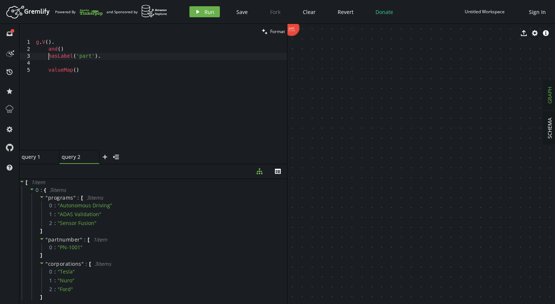
type textarea "hasLabel('part')."
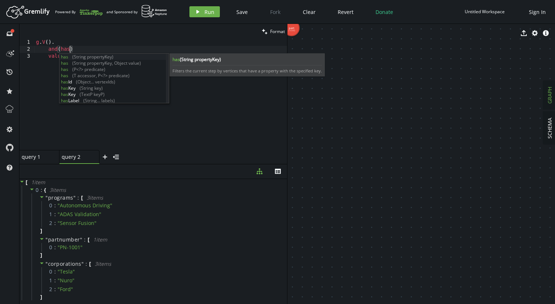
scroll to position [50, 0]
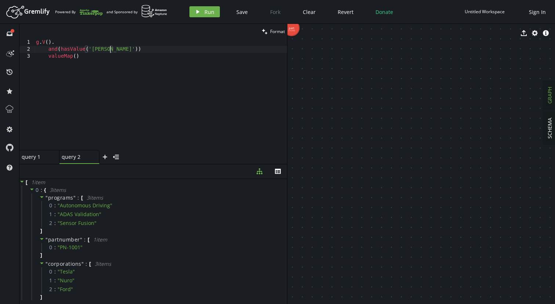
click at [104, 50] on div "g . V ( ) . and ( hasValue ( '[PERSON_NAME]' )) valueMap ( )" at bounding box center [161, 101] width 253 height 125
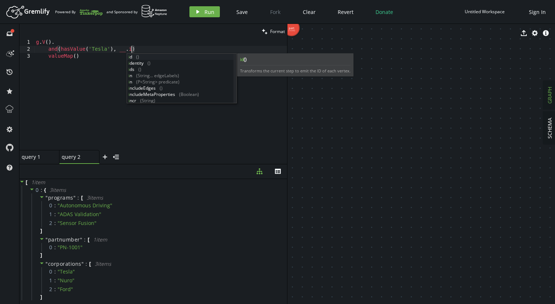
scroll to position [0, 101]
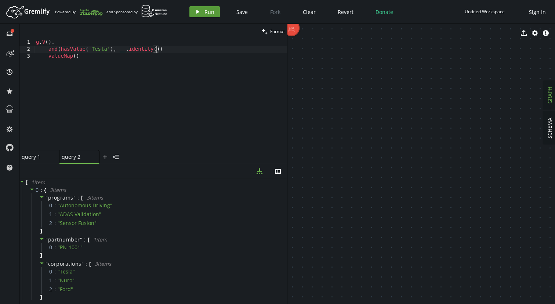
click at [200, 10] on button "play Run" at bounding box center [204, 11] width 30 height 11
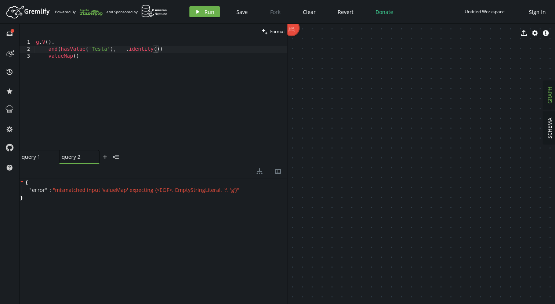
click at [192, 51] on div "g . V ( ) . and ( hasValue ( 'Tesla' ) , __ . identity ( )) valueMap ( )" at bounding box center [161, 101] width 253 height 125
click at [203, 12] on button "play Run" at bounding box center [204, 11] width 30 height 11
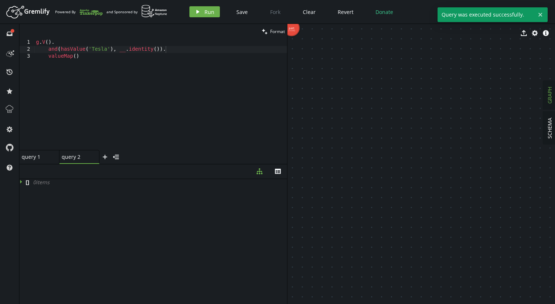
click at [54, 50] on div "g . V ( ) . and ( hasValue ( 'Tesla' ) , __ . identity ( )) . valueMap ( )" at bounding box center [161, 101] width 253 height 125
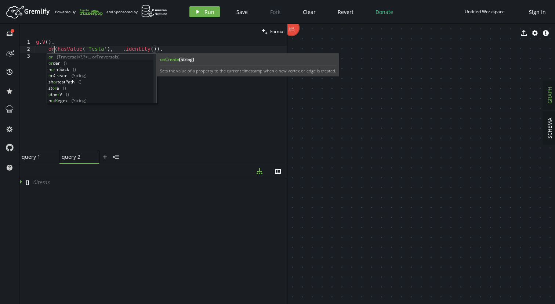
scroll to position [0, 18]
click at [196, 9] on icon "play" at bounding box center [198, 12] width 6 height 6
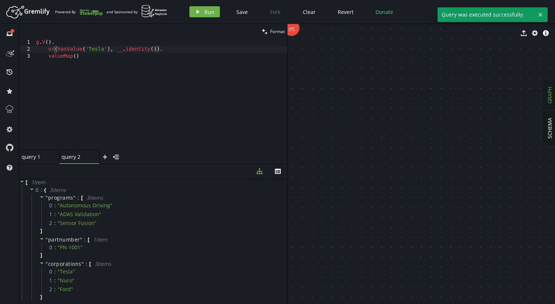
click at [95, 48] on div "g . V ( ) . or ( hasValue ( 'Tesla' ) , __ . identity ( )) . valueMap ( )" at bounding box center [161, 101] width 253 height 125
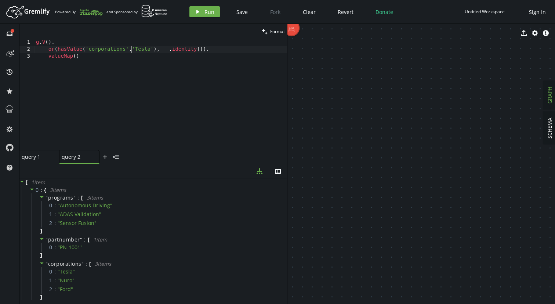
scroll to position [0, 98]
click at [206, 16] on button "play Run" at bounding box center [204, 11] width 30 height 11
click at [55, 48] on div "g . V ( ) . or ( hasValue ( 'corporations' , 'Tesla' ) , __ . identity ( )) . v…" at bounding box center [161, 101] width 253 height 125
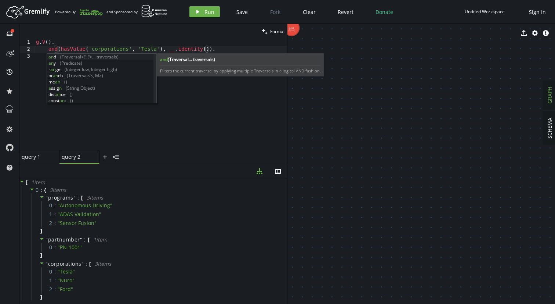
scroll to position [0, 21]
click at [200, 15] on button "play Run" at bounding box center [204, 11] width 30 height 11
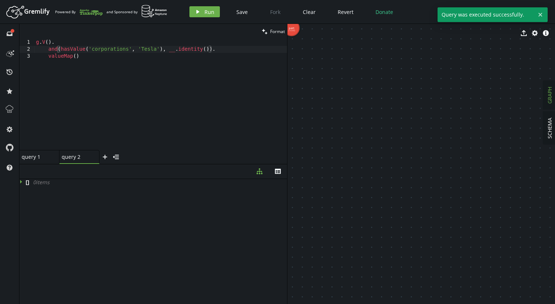
click at [103, 48] on div "g . V ( ) . and ( hasValue ( 'corporations' , 'Tesla' ) , __ . identity ( )) . …" at bounding box center [161, 101] width 253 height 125
click at [86, 52] on div "g . V ( ) . and ( hasValue ( 'corporations' , 'Tesla' ) , __ . identity ( )) . …" at bounding box center [161, 101] width 253 height 125
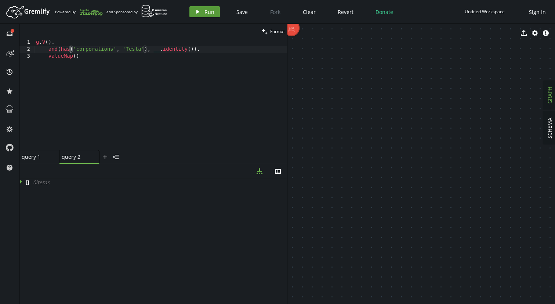
click at [204, 11] on span "Run" at bounding box center [209, 11] width 10 height 7
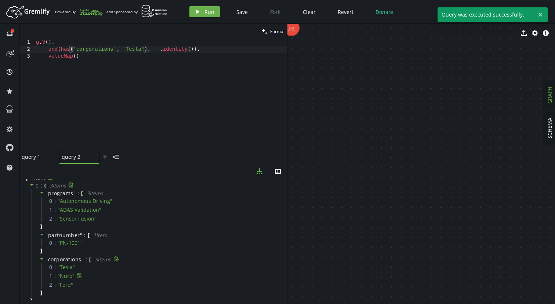
scroll to position [0, 0]
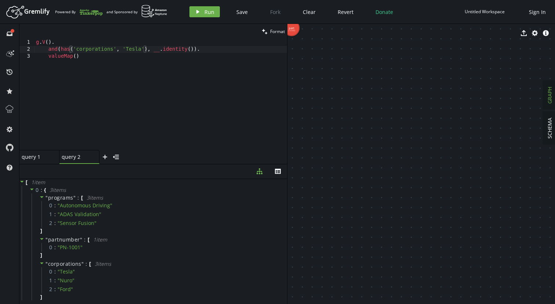
click at [195, 49] on div "g . V ( ) . and ( has ( 'corporations' , 'Tesla' ) , __ . identity ( )) . value…" at bounding box center [161, 101] width 253 height 125
click at [132, 49] on div "g . V ( ) . and ( has ( 'corporations' , 'Tesla' ) , __ . identity ( )) . value…" at bounding box center [161, 101] width 253 height 125
click at [51, 51] on div "g . V ( ) . and ( has ( 'corporations' , 'Tesla' ) , __ . identity ( )) . value…" at bounding box center [161, 101] width 253 height 125
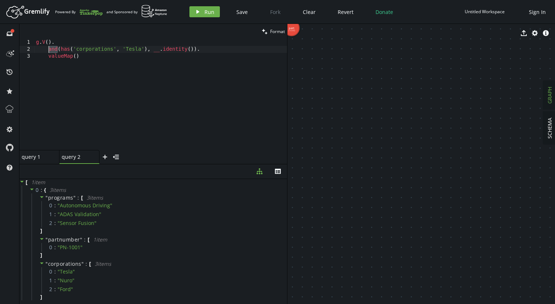
scroll to position [0, 18]
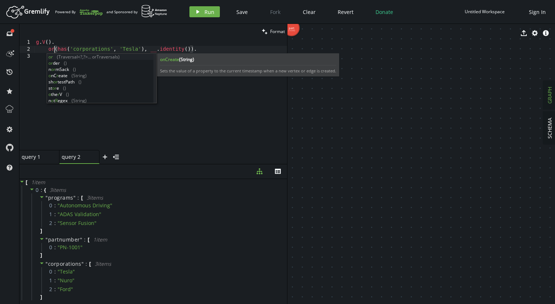
click at [128, 48] on div "g . V ( ) . or ( has ( 'corporations' , 'Tesla' ) , __ . identity ( )) . valueM…" at bounding box center [161, 101] width 253 height 125
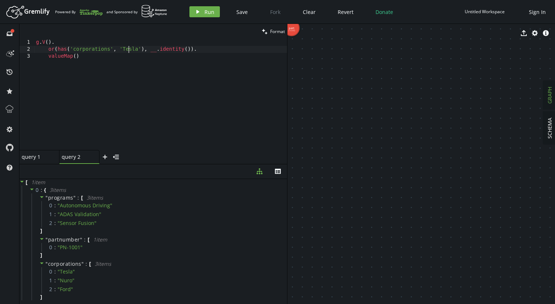
click at [128, 48] on div "g . V ( ) . or ( has ( 'corporations' , 'Tesla' ) , __ . identity ( )) . valueM…" at bounding box center [161, 101] width 253 height 125
click at [188, 49] on div "g . V ( ) . or ( has ( 'corporations' , 'abcd' ) , __ . identity ( )) . valueMa…" at bounding box center [161, 101] width 253 height 125
click at [207, 13] on span "Run" at bounding box center [209, 11] width 10 height 7
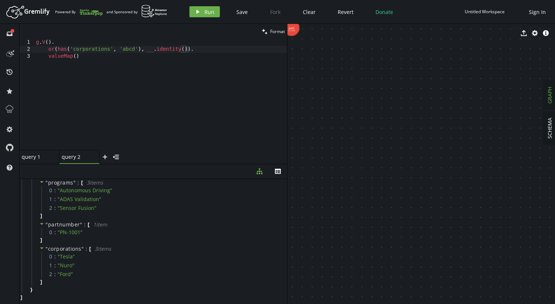
click at [189, 50] on div "g . V ( ) . or ( has ( 'corporations' , 'abcd' ) , __ . identity ( )) . valueMa…" at bounding box center [161, 101] width 253 height 125
click at [203, 12] on button "play Run" at bounding box center [204, 11] width 30 height 11
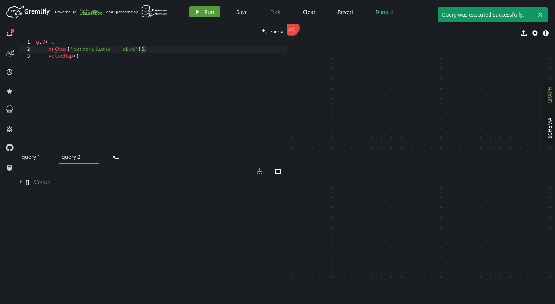
scroll to position [0, 0]
click at [158, 50] on div "g . V ( ) . or ( has ( 'corporations' , 'abcd' )) . valueMap ( )" at bounding box center [161, 101] width 253 height 125
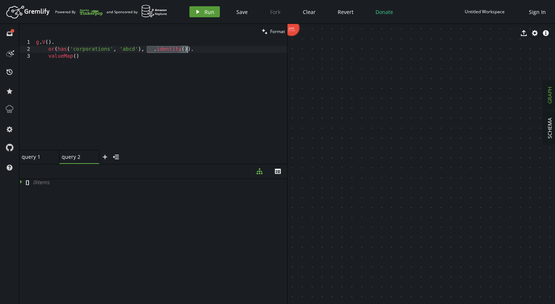
click at [203, 14] on button "play Run" at bounding box center [204, 11] width 30 height 11
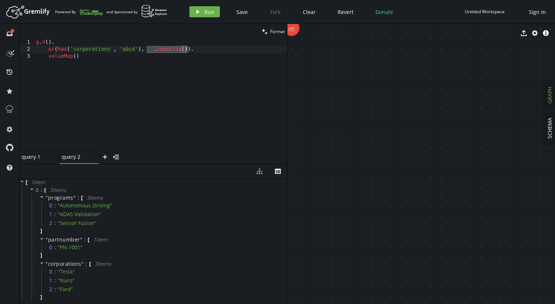
click at [142, 52] on div "g . V ( ) . or ( has ( 'corporations' , 'abcd' ) , __ . identity ( )) . valueMa…" at bounding box center [161, 101] width 253 height 125
click at [57, 51] on div "g . V ( ) . or ( has ( 'corporations' , 'abcd' ) , __ . identity ( )) . valueMa…" at bounding box center [161, 101] width 253 height 125
click at [148, 51] on div "g . V ( ) . or ( has ( 'corporations' , 'abcd' ) , __ . identity ( )) . valueMa…" at bounding box center [161, 101] width 253 height 125
click at [62, 49] on div "g . V ( ) . or ( has ( 'corporations' , 'abcd' ) , __ . identity ( )) . valueMa…" at bounding box center [161, 101] width 253 height 125
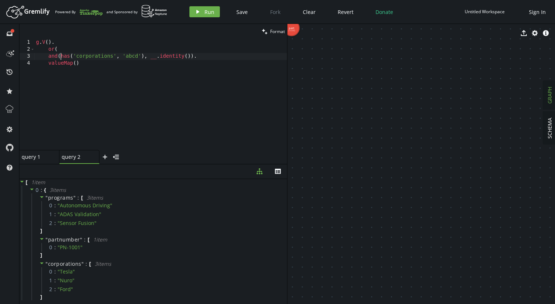
scroll to position [0, 24]
click at [148, 56] on div "g . V ( ) . or ( and ( has ( 'corporations' , 'abcd' ) , __ . identity ( )) . v…" at bounding box center [161, 101] width 253 height 125
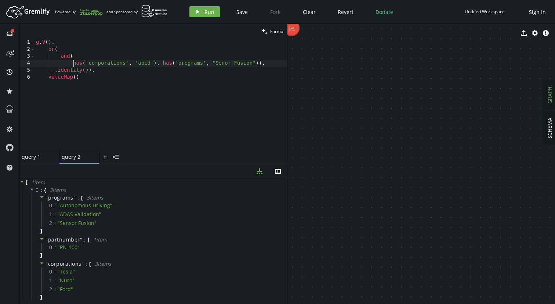
click at [258, 65] on div "g . V ( ) . or ( and ( has ( 'corporations' , 'abcd' ) , has ( 'programs' , "Se…" at bounding box center [161, 101] width 253 height 125
type textarea ")."
drag, startPoint x: 48, startPoint y: 78, endPoint x: 93, endPoint y: 79, distance: 45.2
click at [93, 79] on div "g . V ( ) . or ( and ( has ( 'corporations' , 'abcd' ) , has ( 'programs' , "Se…" at bounding box center [161, 101] width 253 height 125
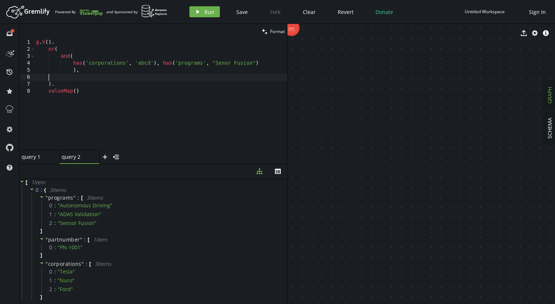
scroll to position [0, 0]
click at [203, 12] on button "play Run" at bounding box center [204, 11] width 30 height 11
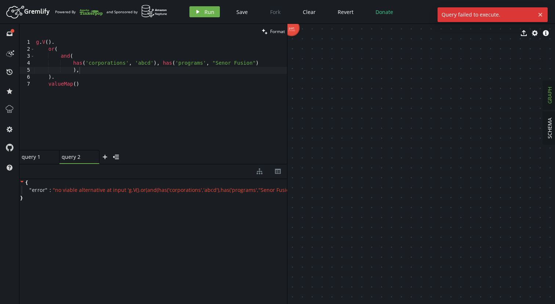
click at [108, 67] on div "g . V ( ) . or ( and ( has ( 'corporations' , 'abcd' ) , has ( 'programs' , "Se…" at bounding box center [161, 101] width 253 height 125
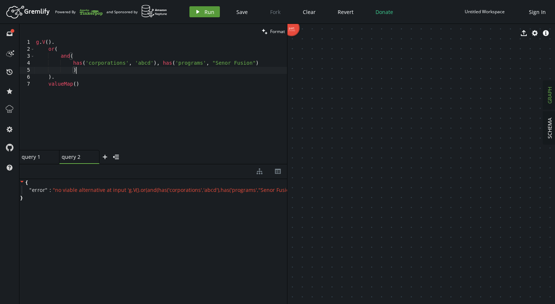
click at [196, 9] on icon "play" at bounding box center [198, 12] width 6 height 6
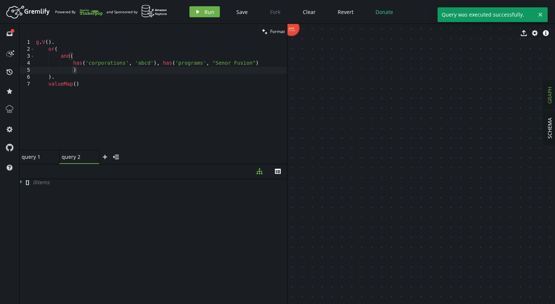
click at [90, 72] on div "g . V ( ) . or ( and ( has ( 'corporations' , 'abcd' ) , has ( 'programs' , "Se…" at bounding box center [161, 101] width 253 height 125
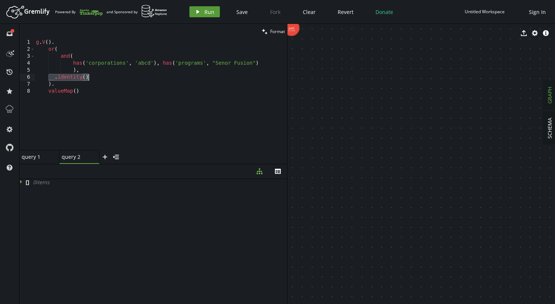
click at [203, 11] on button "play Run" at bounding box center [204, 11] width 30 height 11
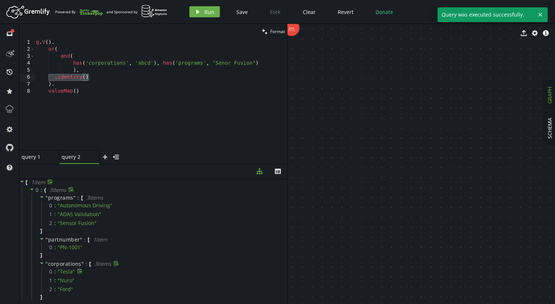
scroll to position [15, 0]
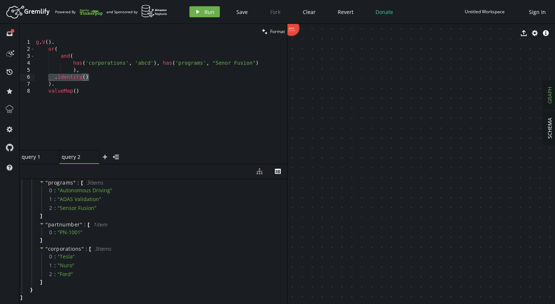
click at [144, 66] on div "g . V ( ) . or ( and ( has ( 'corporations' , 'abcd' ) , has ( 'programs' , "Se…" at bounding box center [161, 101] width 253 height 125
click at [97, 79] on div "g . V ( ) . or ( and ( has ( 'corporations' , 'Tesla' ) , has ( 'programs' , "S…" at bounding box center [161, 101] width 253 height 125
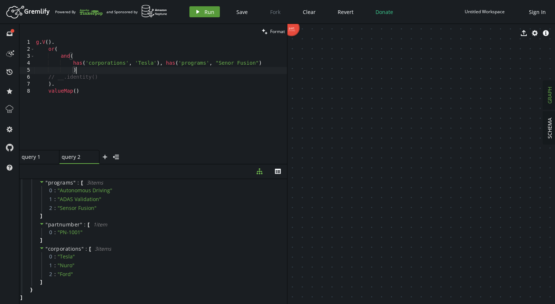
click at [197, 14] on icon "play" at bounding box center [198, 12] width 6 height 6
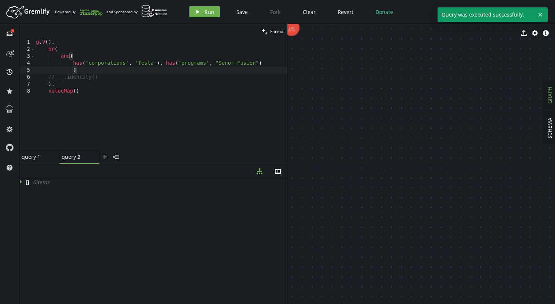
click at [227, 63] on div "g . V ( ) . or ( and ( has ( 'corporations' , 'Tesla' ) , has ( 'programs' , "S…" at bounding box center [161, 101] width 253 height 125
click at [206, 7] on button "play Run" at bounding box center [204, 11] width 30 height 11
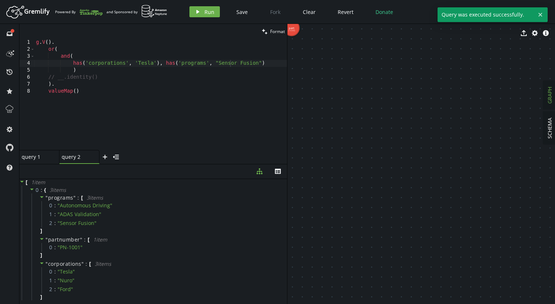
click at [103, 76] on div "g . V ( ) . or ( and ( has ( 'corporations' , 'Tesla' ) , has ( 'programs' , "S…" at bounding box center [161, 101] width 253 height 125
type textarea ")."
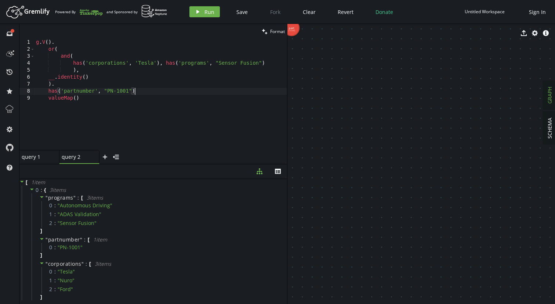
scroll to position [0, 101]
click at [208, 12] on span "Run" at bounding box center [209, 11] width 10 height 7
click at [99, 75] on div "g . V ( ) . or ( and ( has ( 'corporations' , 'Tesla' ) , has ( 'programs' , "S…" at bounding box center [161, 101] width 253 height 125
type textarea "__.identity()"
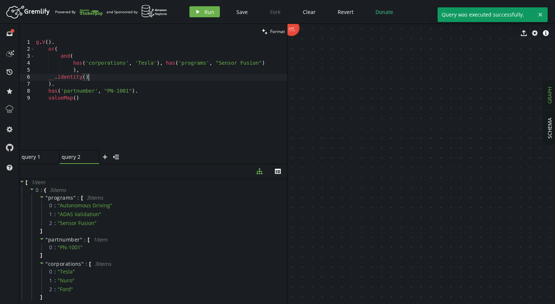
click at [48, 80] on div "g . V ( ) . or ( and ( has ( 'corporations' , 'Tesla' ) , has ( 'programs' , "S…" at bounding box center [161, 101] width 253 height 125
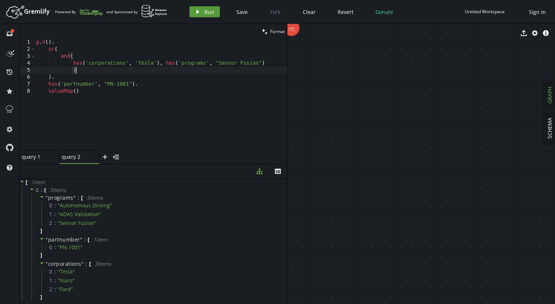
click at [206, 10] on span "Run" at bounding box center [209, 11] width 10 height 7
click at [106, 73] on div "g . V ( ) . or ( and ( has ( 'corporations' , 'Tesla' ) , has ( 'programs' , "S…" at bounding box center [161, 101] width 253 height 125
click at [145, 63] on div "g . V ( ) . or ( and ( has ( 'corporations' , 'Tesla' ) , has ( 'programs' , "S…" at bounding box center [161, 101] width 253 height 125
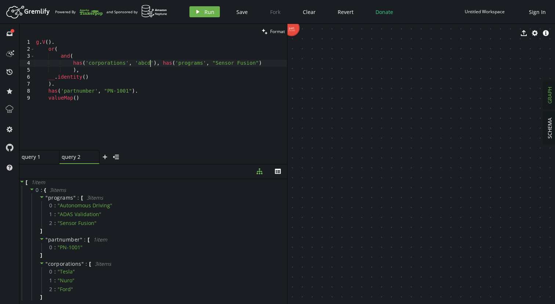
scroll to position [0, 114]
click at [208, 16] on button "play Run" at bounding box center [204, 11] width 30 height 11
type textarea "__.identity()"
drag, startPoint x: 49, startPoint y: 76, endPoint x: 104, endPoint y: 76, distance: 55.1
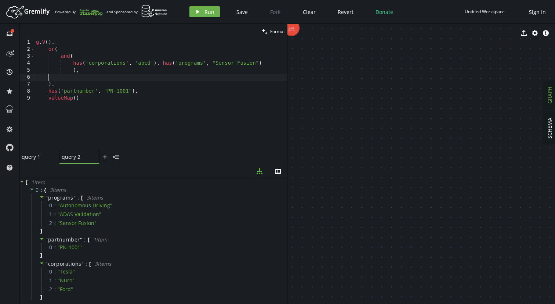
click at [104, 76] on div "g . V ( ) . or ( and ( has ( 'corporations' , 'abcd' ) , has ( 'programs' , "Se…" at bounding box center [161, 101] width 253 height 125
click at [200, 17] on button "play Run" at bounding box center [204, 11] width 30 height 11
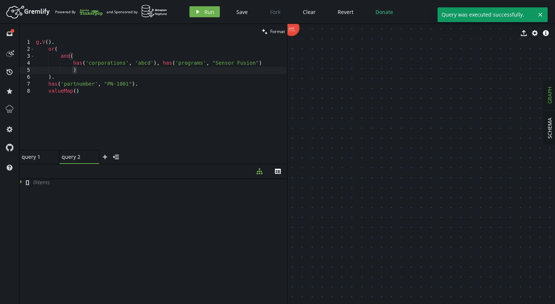
click at [109, 70] on div "g . V ( ) . or ( and ( has ( 'corporations' , 'abcd' ) , has ( 'programs' , "Se…" at bounding box center [161, 101] width 253 height 125
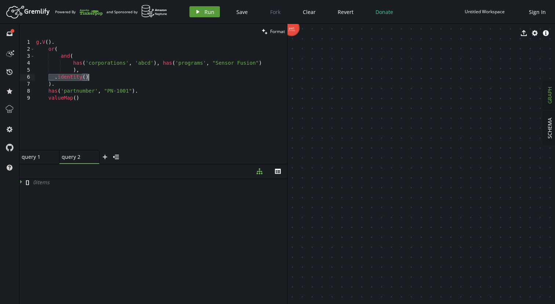
click at [201, 7] on button "play Run" at bounding box center [204, 11] width 30 height 11
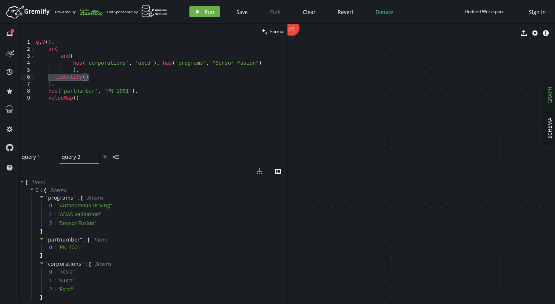
click at [106, 65] on div "g . V ( ) . or ( and ( has ( 'corporations' , 'abcd' ) , has ( 'programs' , "Se…" at bounding box center [161, 101] width 253 height 125
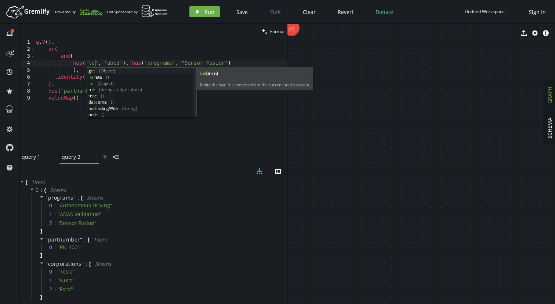
scroll to position [0, 65]
click at [209, 10] on span "Run" at bounding box center [209, 11] width 10 height 7
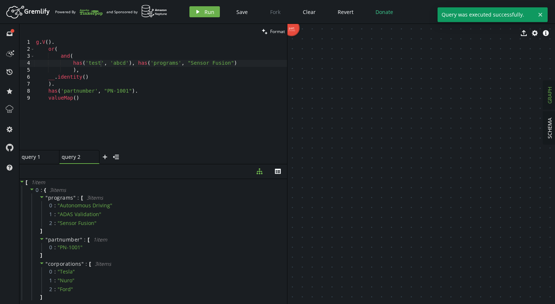
click at [98, 76] on div "g . V ( ) . or ( and ( has ( 'test' , 'abcd' ) , has ( 'programs' , "Sensor Fus…" at bounding box center [161, 101] width 253 height 125
click at [96, 64] on div "g . V ( ) . or ( and ( has ( 'test' , 'abcd' ) , has ( 'programs' , "Sensor Fus…" at bounding box center [161, 101] width 253 height 125
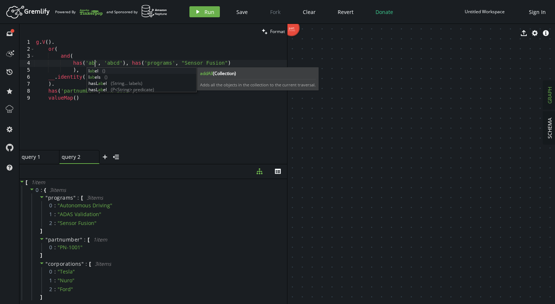
scroll to position [0, 65]
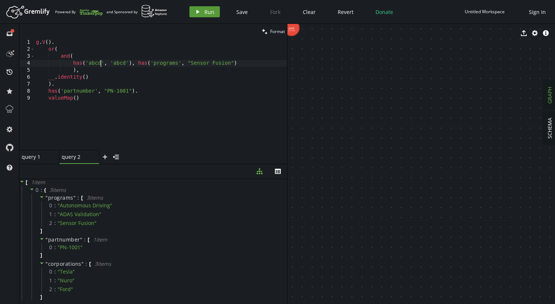
click at [196, 12] on icon "play" at bounding box center [198, 12] width 6 height 6
click at [48, 80] on div "g . V ( ) . or ( and ( has ( 'abcd' , 'abcd' ) , has ( 'programs' , "Sensor Fus…" at bounding box center [161, 101] width 253 height 125
type textarea "__.identity()"
click at [103, 76] on div "g . V ( ) . or ( and ( has ( 'abcd' , 'abcd' ) , has ( 'programs' , "Sensor Fus…" at bounding box center [161, 101] width 253 height 125
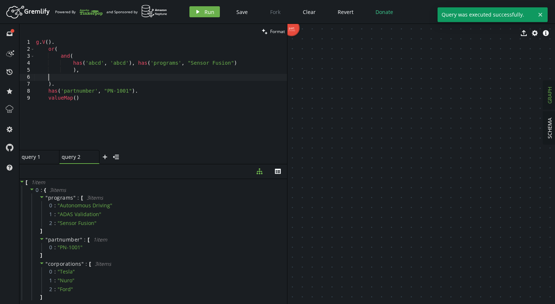
scroll to position [0, 0]
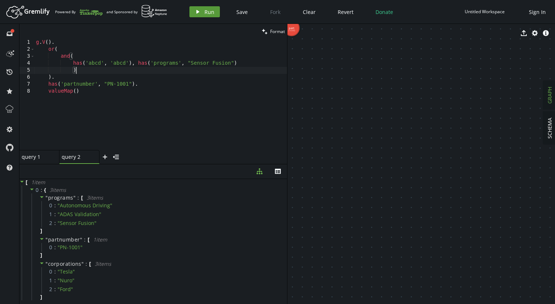
click at [200, 10] on button "play Run" at bounding box center [204, 11] width 30 height 11
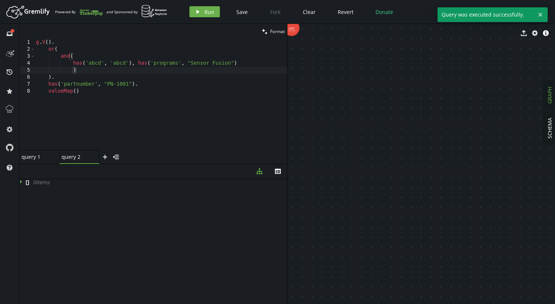
click at [107, 73] on div "g . V ( ) . or ( and ( has ( 'abcd' , 'abcd' ) , has ( 'programs' , "Sensor Fus…" at bounding box center [161, 101] width 253 height 125
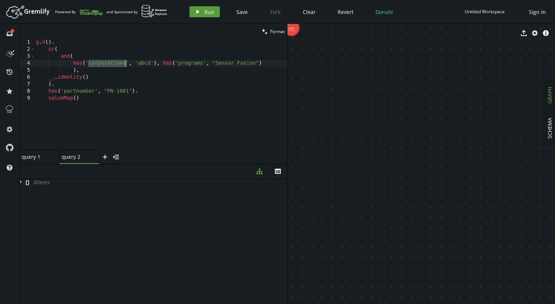
click at [200, 11] on button "play Run" at bounding box center [204, 11] width 30 height 11
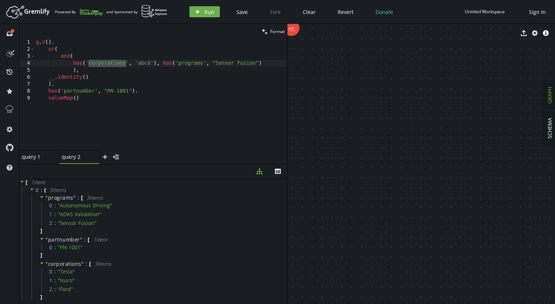
click at [106, 64] on div "g . V ( ) . or ( and ( has ( 'corporations' , 'abcd' ) , has ( 'programs' , "Se…" at bounding box center [161, 101] width 253 height 125
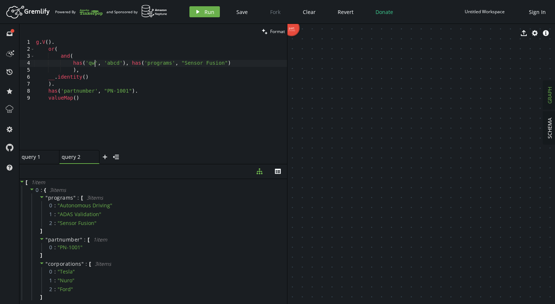
scroll to position [0, 61]
type textarea "has('qwe', 'abcd'), has('programs', "Sensor Fusion")"
click at [198, 12] on icon "play" at bounding box center [198, 12] width 6 height 6
